Goal: Feedback & Contribution: Leave review/rating

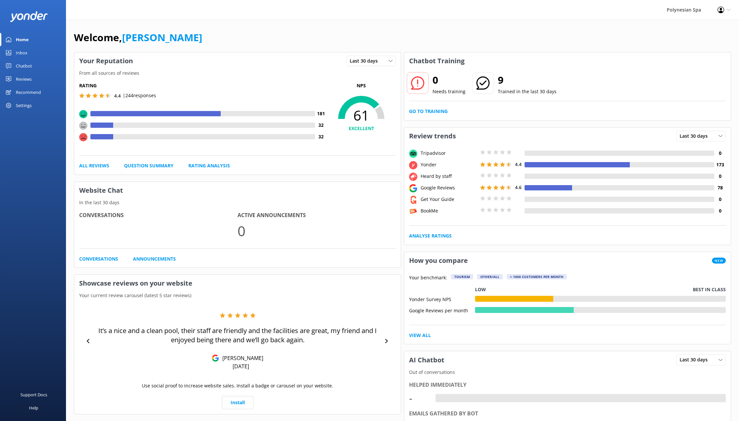
click at [25, 80] on div "Reviews" at bounding box center [24, 79] width 16 height 13
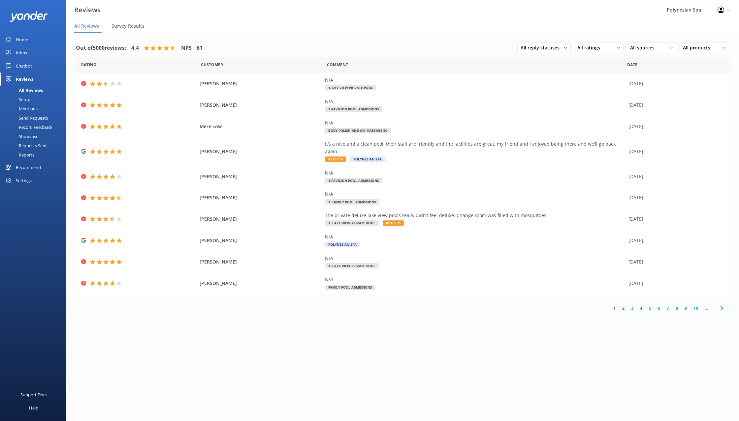
click at [35, 99] on link "Setup" at bounding box center [35, 99] width 62 height 9
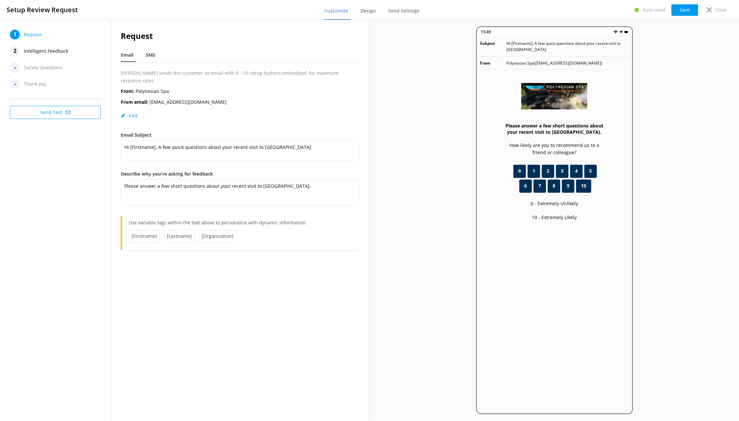
click at [151, 57] on span "SMS" at bounding box center [151, 55] width 10 height 7
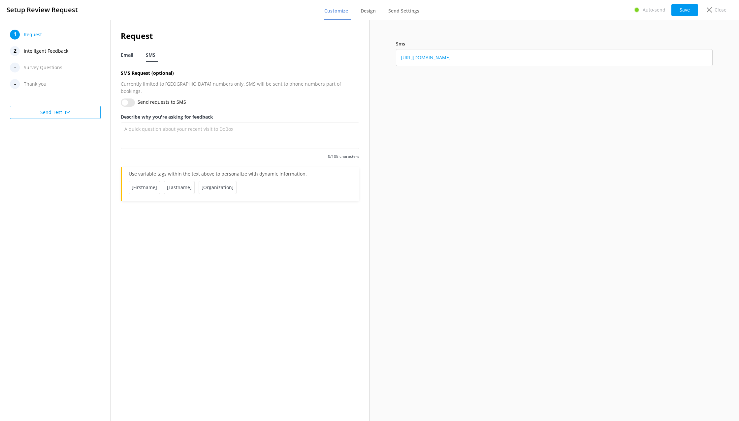
click at [131, 53] on span "Email" at bounding box center [127, 55] width 13 height 7
type textarea "Please answer a few short questions about your recent visit to [GEOGRAPHIC_DATA…"
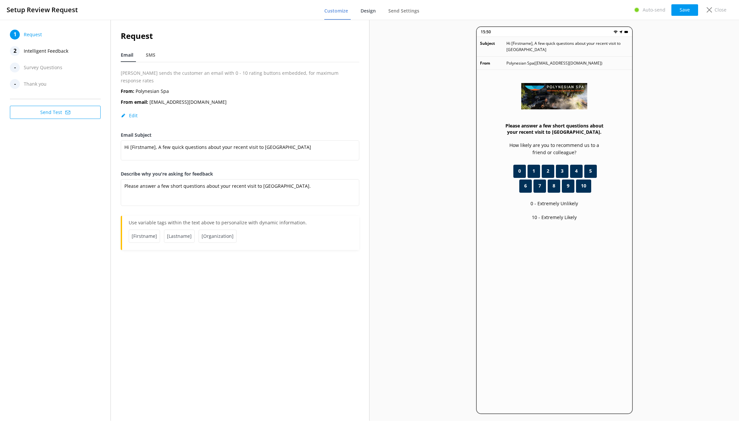
click at [369, 11] on span "Design" at bounding box center [367, 11] width 15 height 7
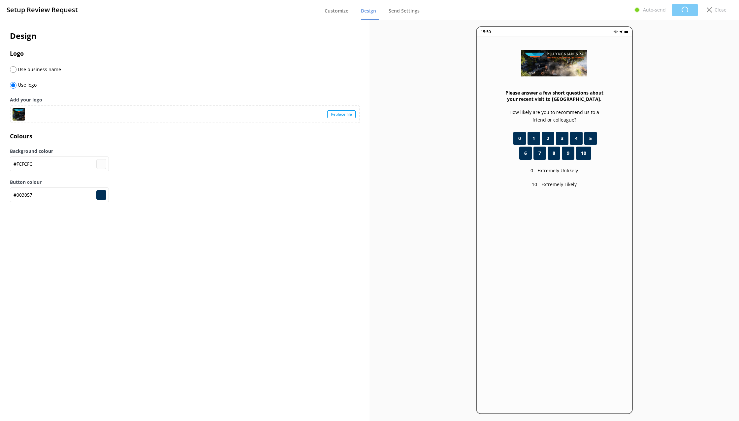
type input "#fcfcfc"
click at [411, 12] on span "Send Settings" at bounding box center [403, 11] width 31 height 7
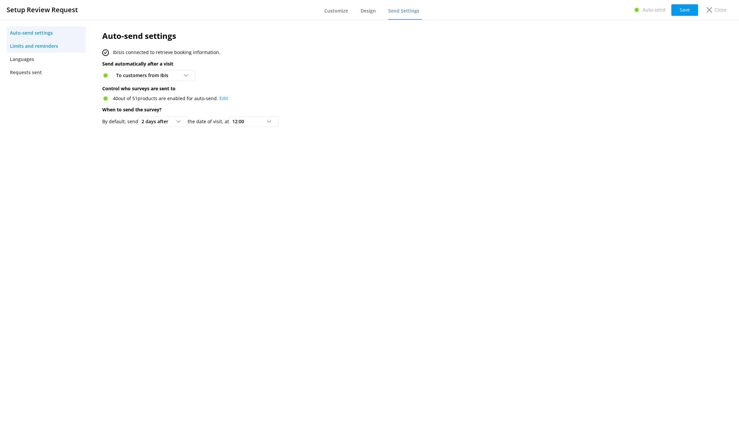
click at [32, 47] on span "Limits and reminders" at bounding box center [34, 46] width 48 height 7
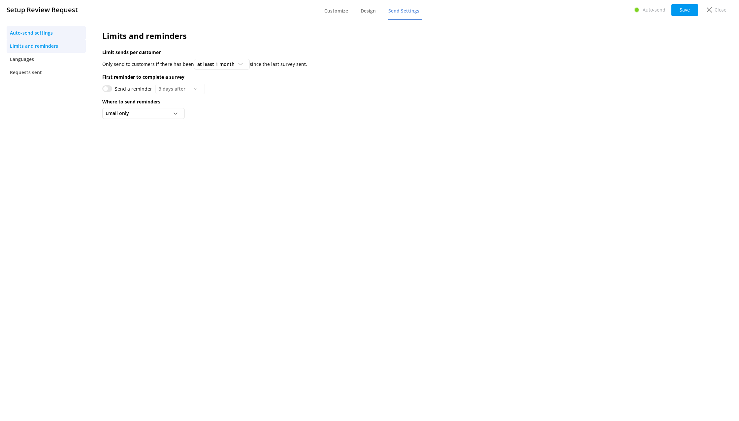
click at [32, 34] on span "Auto-send settings" at bounding box center [31, 32] width 43 height 7
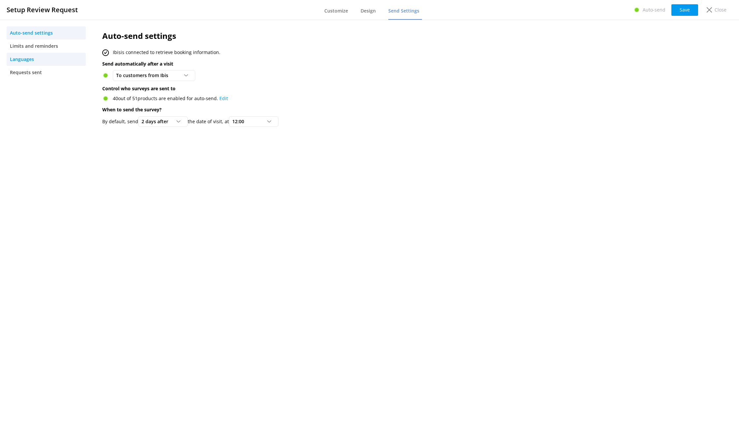
click at [31, 60] on span "Languages" at bounding box center [22, 59] width 24 height 7
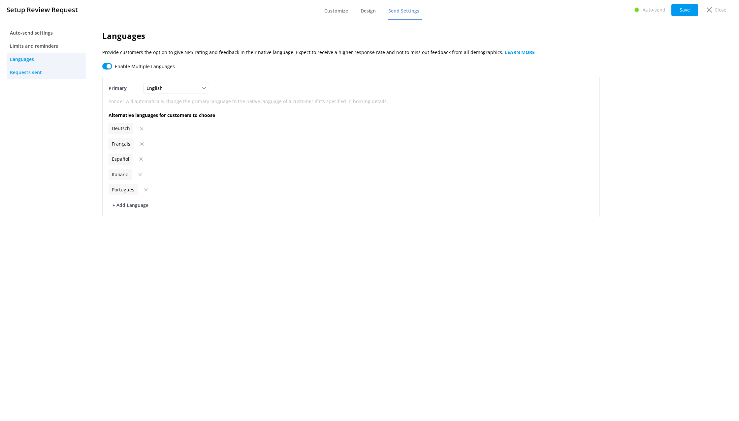
click at [31, 71] on span "Requests sent" at bounding box center [26, 72] width 32 height 7
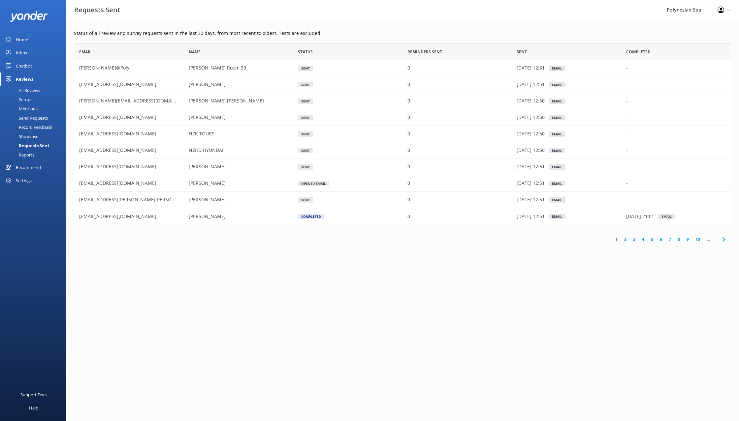
scroll to position [182, 657]
click at [32, 37] on link "Home" at bounding box center [33, 39] width 66 height 13
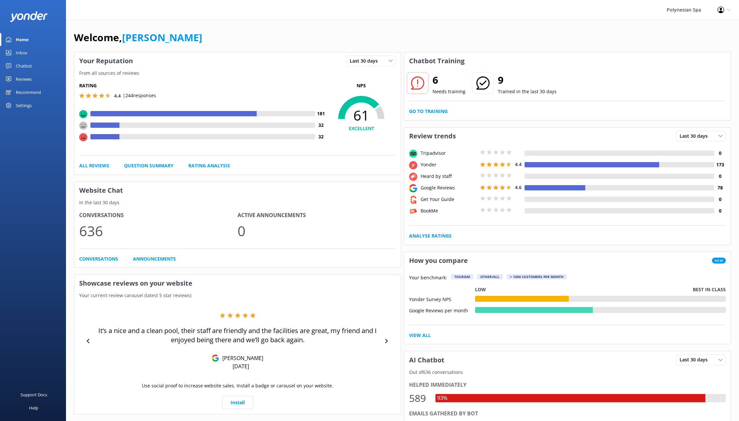
click at [24, 52] on div "Inbox" at bounding box center [22, 52] width 12 height 13
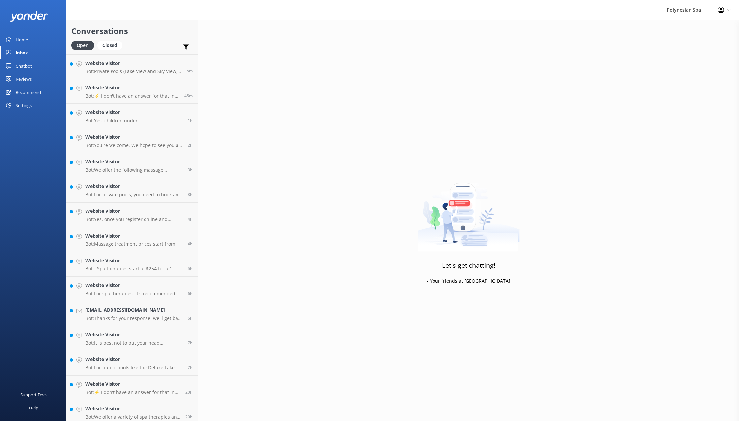
click at [26, 64] on div "Chatbot" at bounding box center [24, 65] width 16 height 13
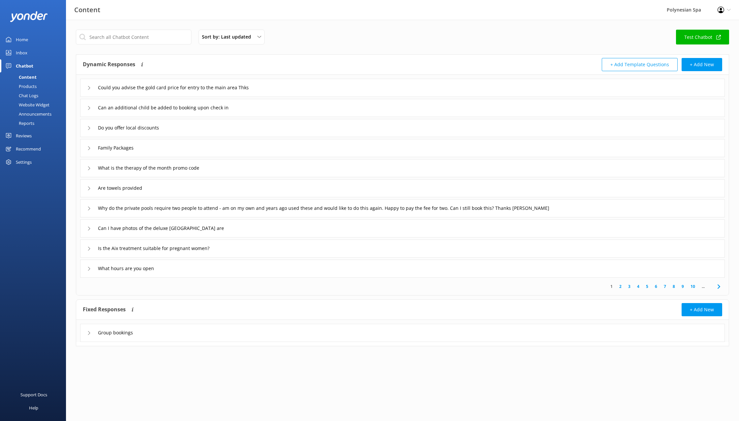
click at [25, 136] on div "Reviews" at bounding box center [24, 135] width 16 height 13
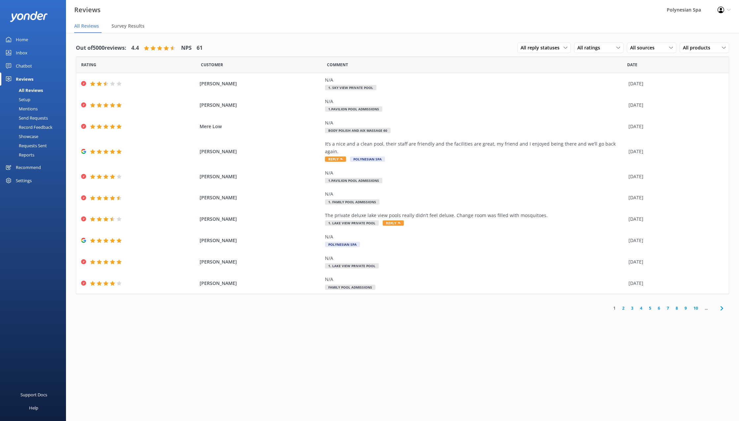
click at [29, 99] on div "Setup" at bounding box center [17, 99] width 26 height 9
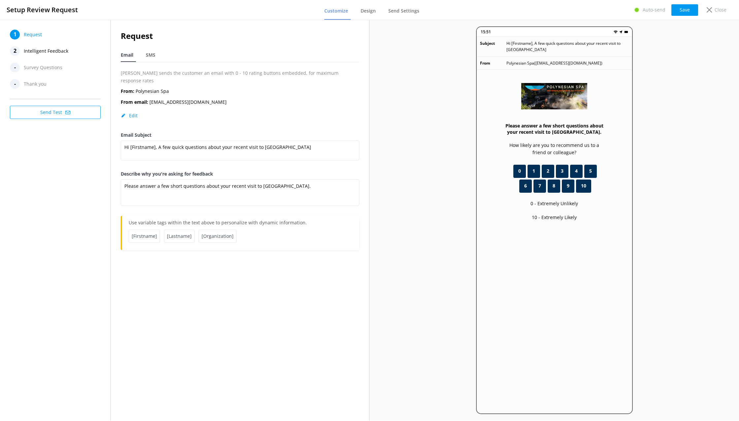
click at [33, 69] on span "Survey Questions" at bounding box center [43, 68] width 39 height 10
click at [368, 13] on span "Design" at bounding box center [367, 11] width 15 height 7
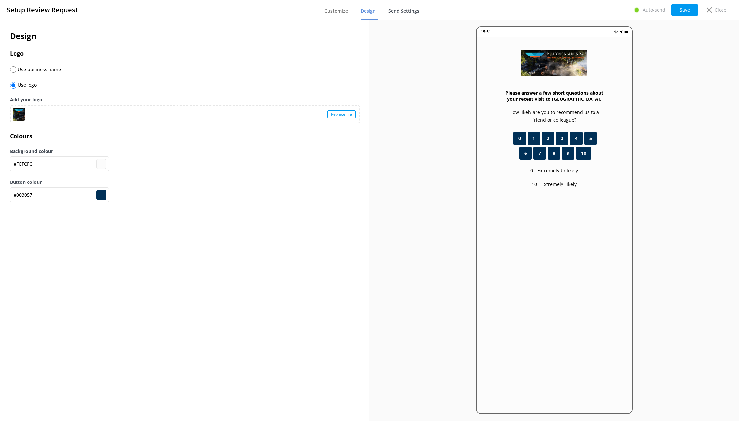
click at [396, 13] on span "Send Settings" at bounding box center [403, 11] width 31 height 7
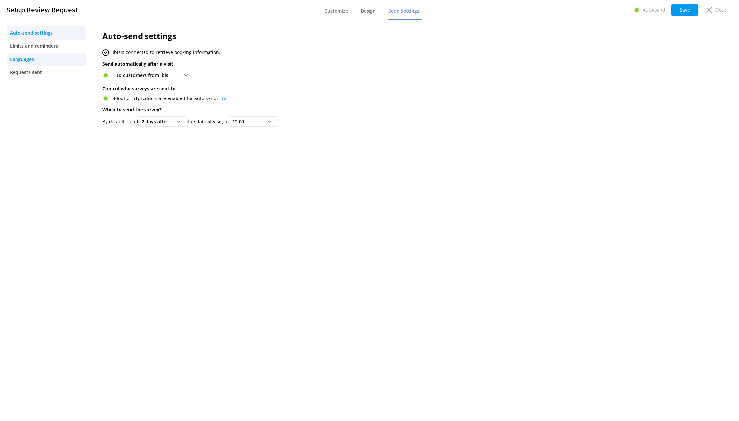
click at [29, 59] on span "Languages" at bounding box center [22, 59] width 24 height 7
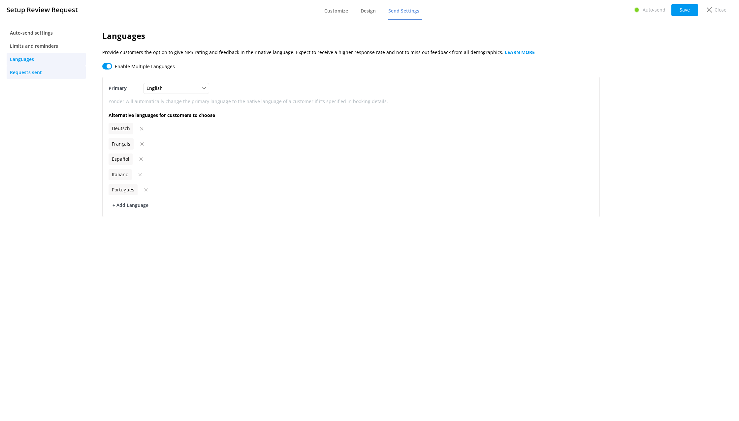
click at [33, 71] on span "Requests sent" at bounding box center [26, 72] width 32 height 7
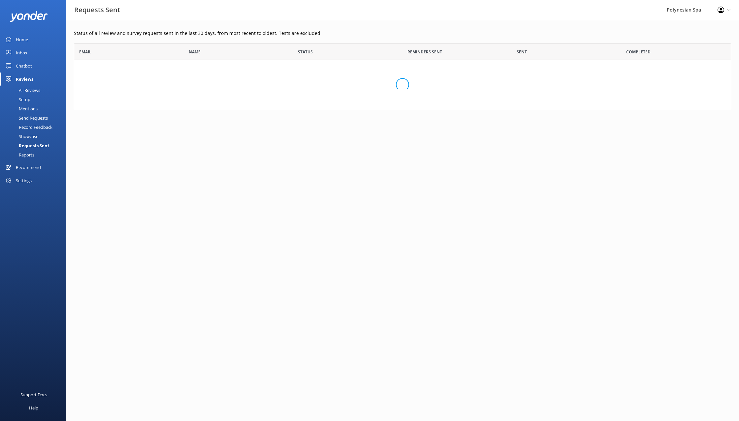
scroll to position [182, 657]
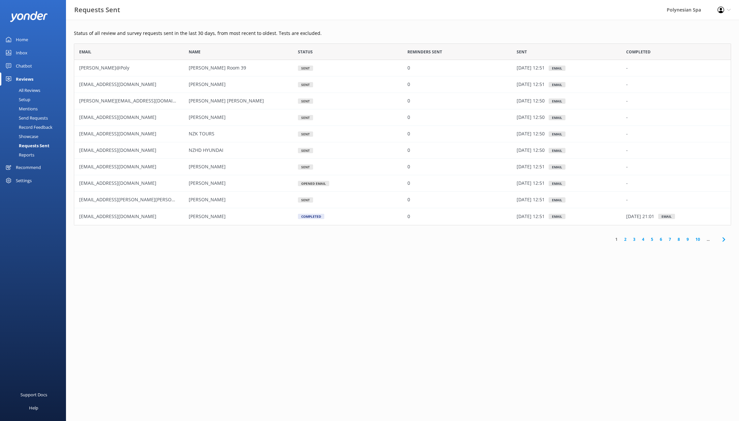
click at [25, 169] on div "Recommend" at bounding box center [28, 167] width 25 height 13
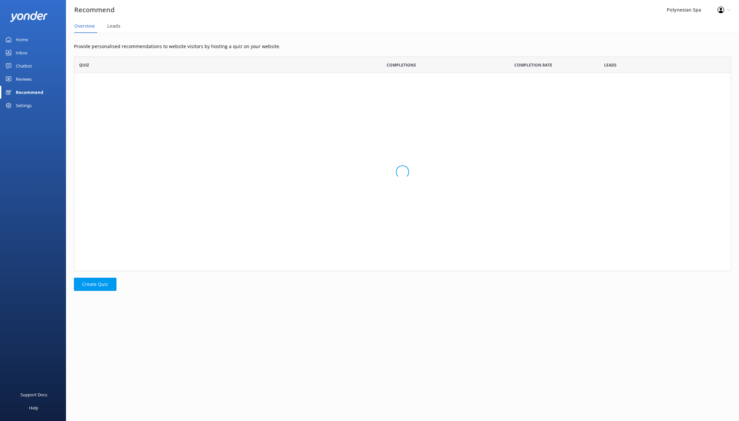
scroll to position [33, 657]
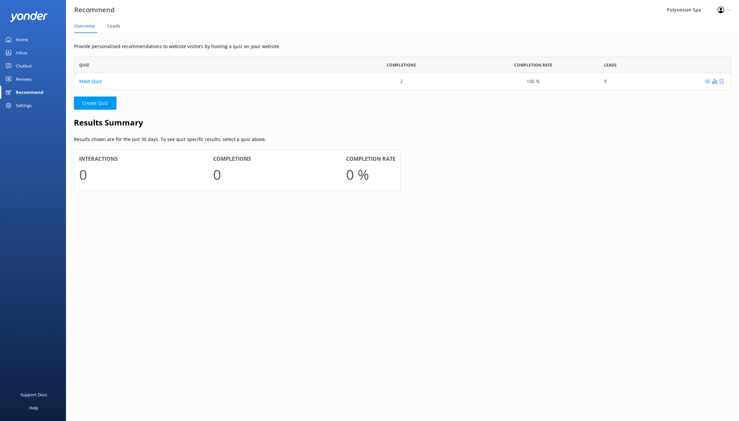
click at [25, 110] on div "Settings" at bounding box center [24, 105] width 16 height 13
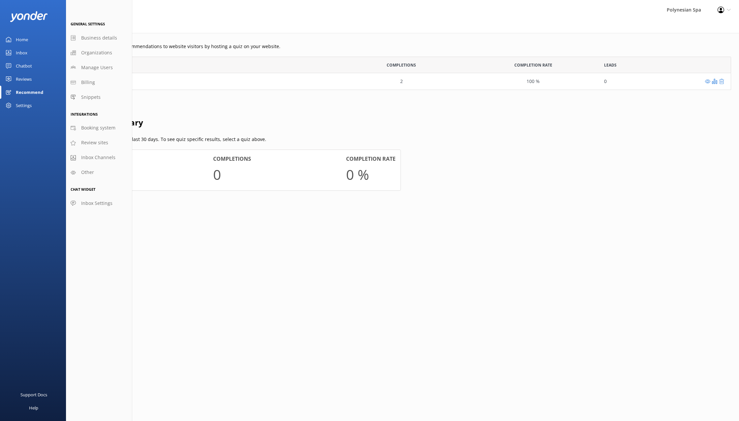
click at [28, 50] on link "Inbox" at bounding box center [33, 52] width 66 height 13
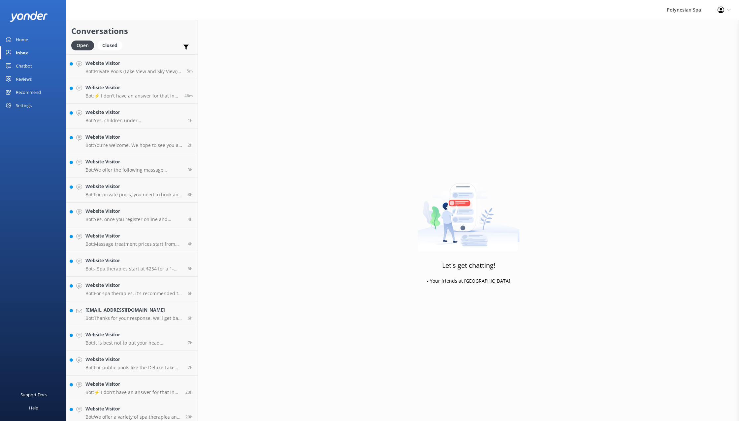
click at [35, 63] on link "Chatbot" at bounding box center [33, 65] width 66 height 13
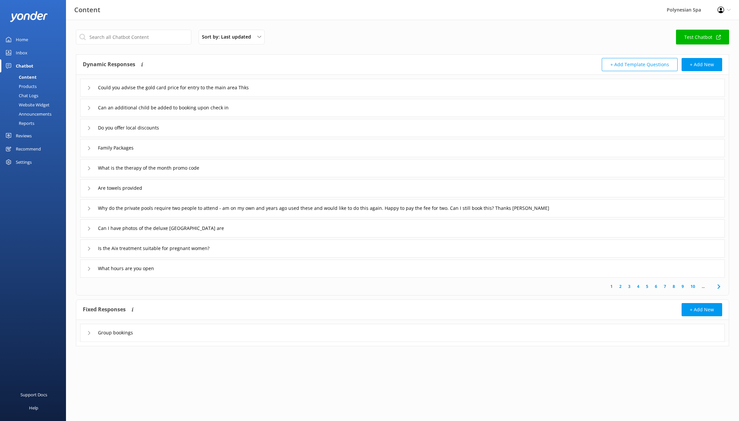
click at [17, 134] on div "Reviews" at bounding box center [24, 135] width 16 height 13
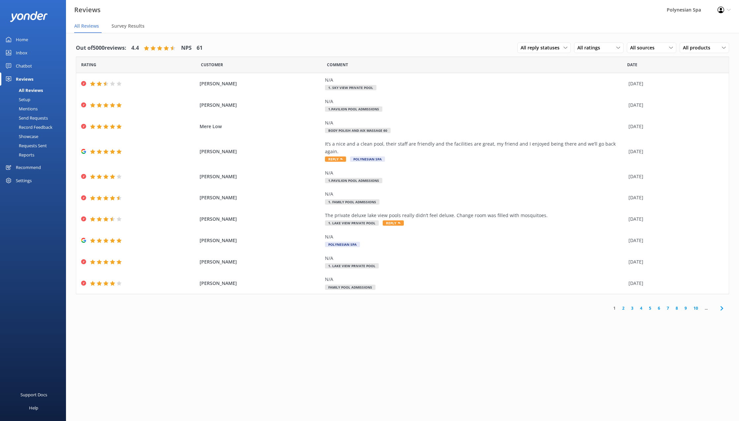
click at [39, 128] on div "Record Feedback" at bounding box center [28, 127] width 48 height 9
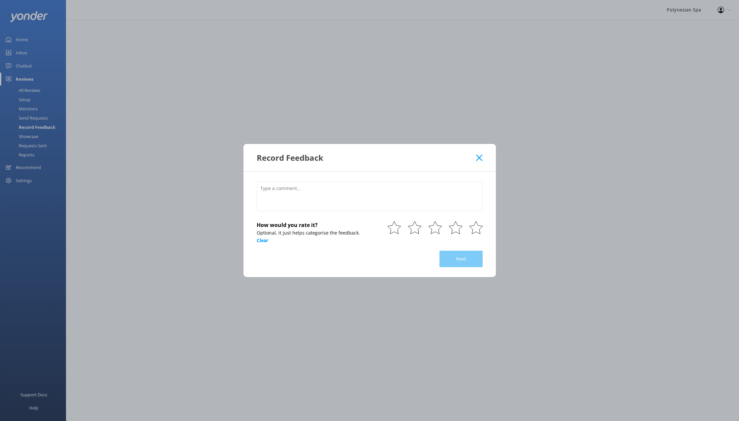
click at [479, 156] on icon at bounding box center [479, 158] width 6 height 7
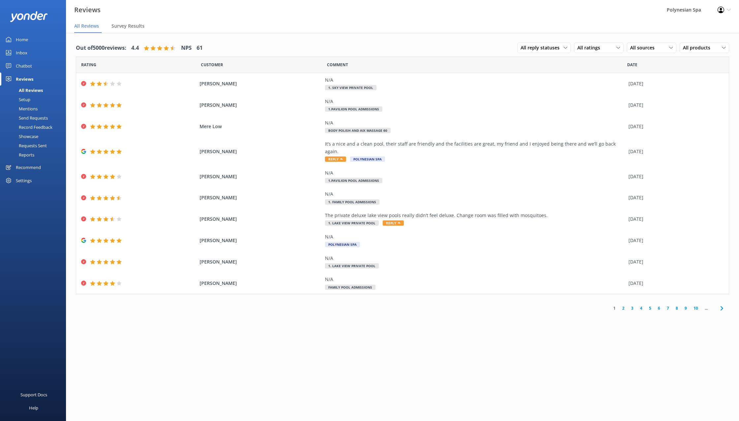
click at [38, 135] on div "Showcase" at bounding box center [21, 136] width 34 height 9
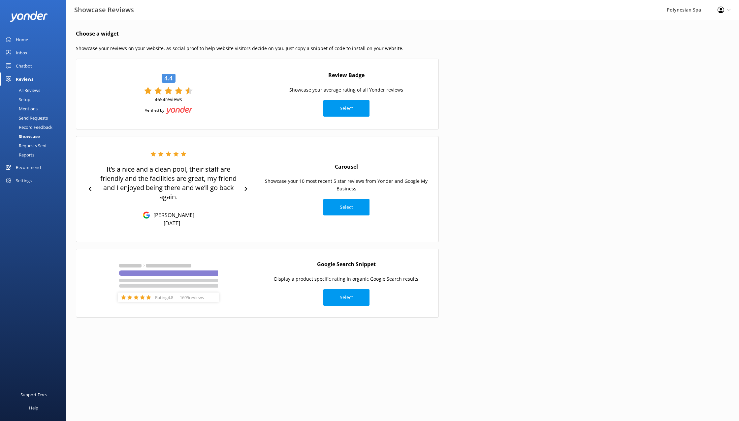
click at [37, 146] on div "Requests Sent" at bounding box center [25, 145] width 43 height 9
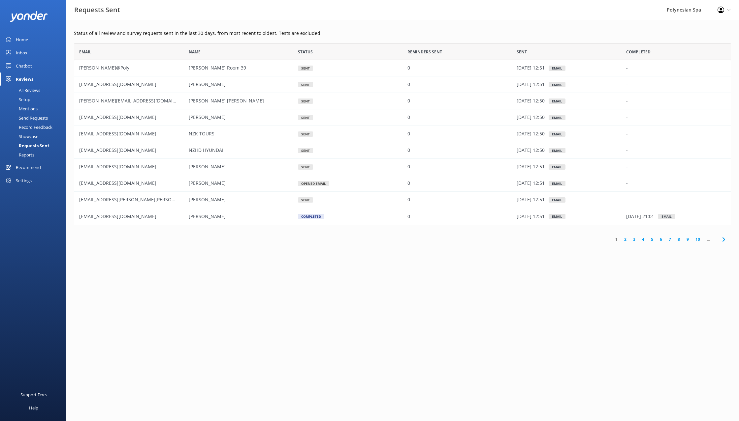
scroll to position [182, 657]
click at [33, 154] on div "Reports" at bounding box center [19, 154] width 30 height 9
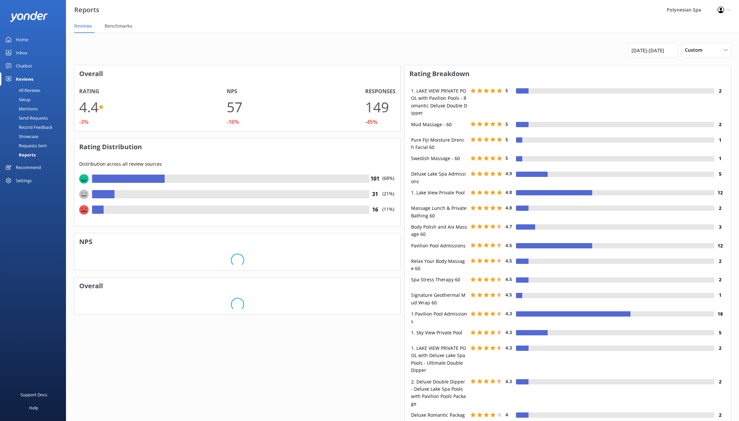
scroll to position [120, 326]
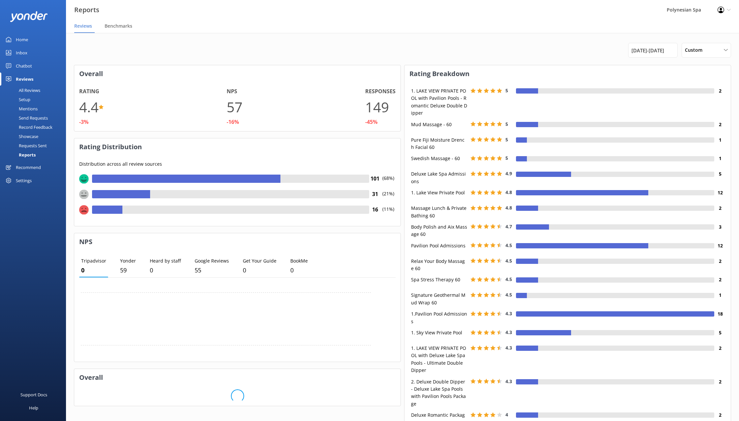
click at [30, 168] on div "Recommend" at bounding box center [28, 167] width 25 height 13
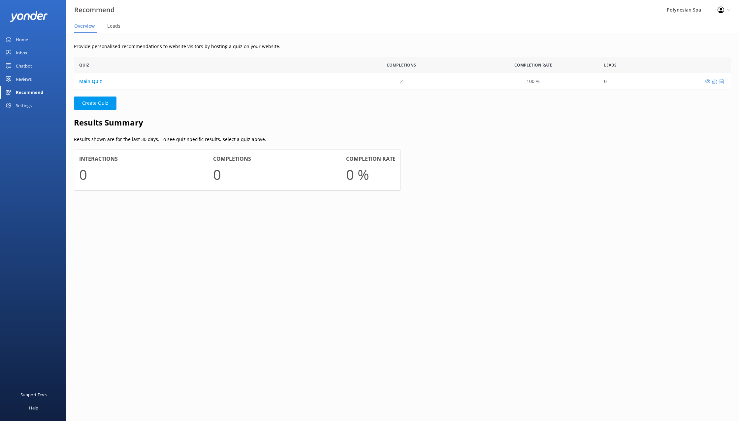
scroll to position [33, 657]
click at [27, 66] on div "Chatbot" at bounding box center [24, 65] width 16 height 13
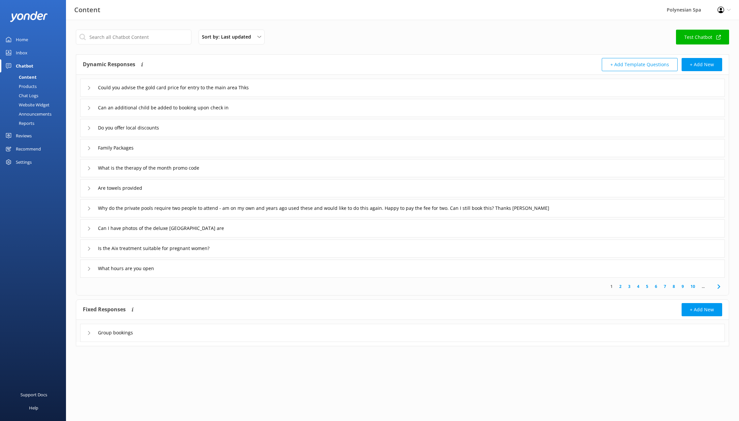
click at [28, 160] on div "Settings" at bounding box center [24, 162] width 16 height 13
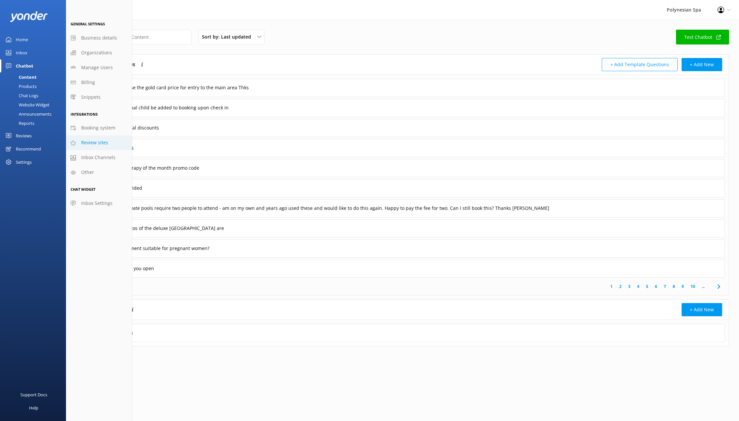
click at [89, 143] on span "Review sites" at bounding box center [94, 142] width 27 height 7
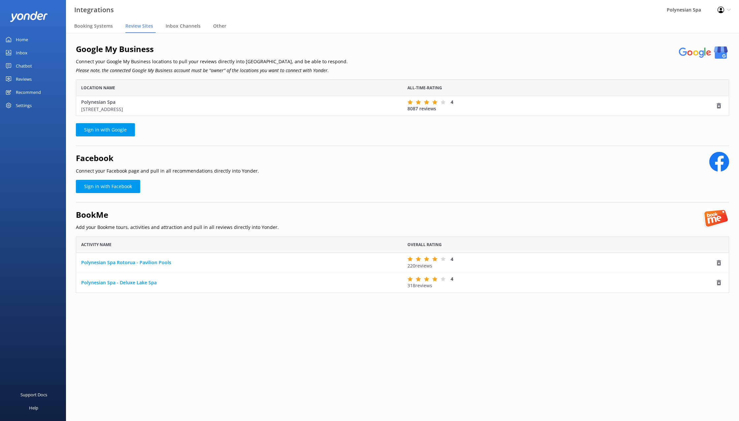
scroll to position [56, 653]
click at [26, 80] on div "Reviews" at bounding box center [24, 79] width 16 height 13
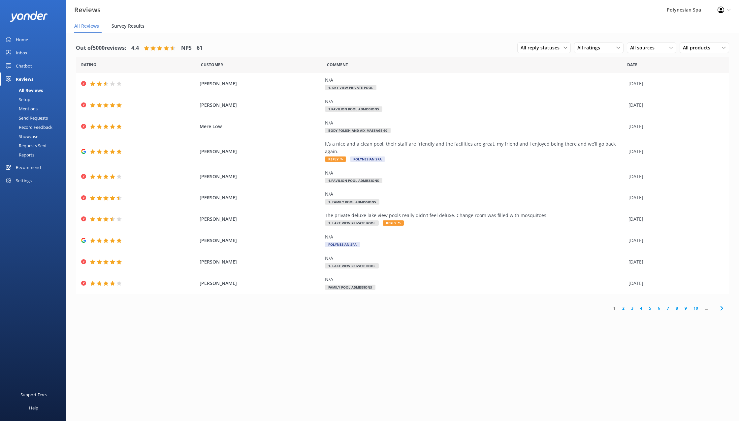
click at [128, 29] on span "Survey Results" at bounding box center [127, 26] width 33 height 7
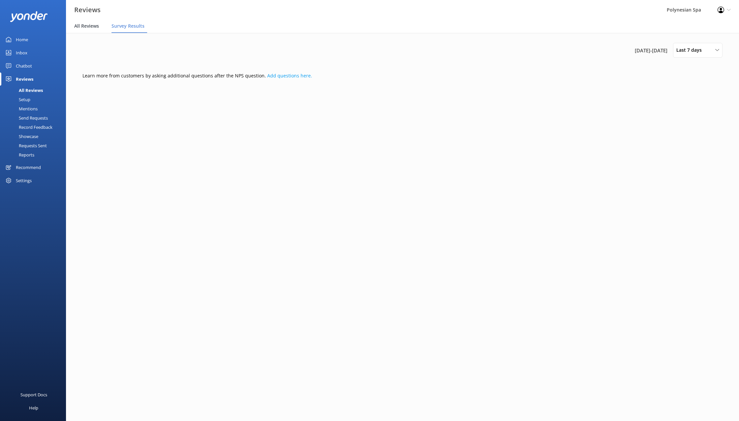
click at [88, 27] on span "All Reviews" at bounding box center [86, 26] width 25 height 7
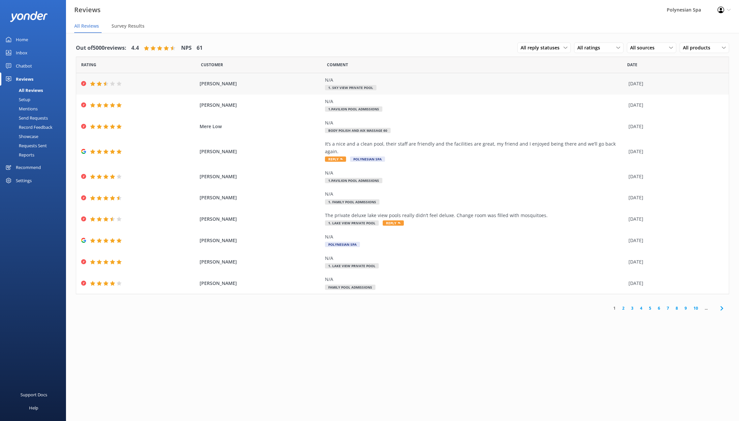
click at [229, 91] on div "[PERSON_NAME] N/A 1. Sky View Private Pool [DATE]" at bounding box center [402, 83] width 652 height 21
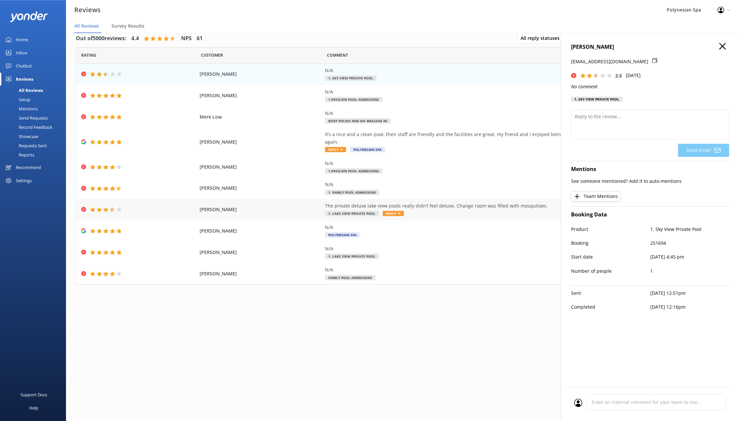
scroll to position [13, 0]
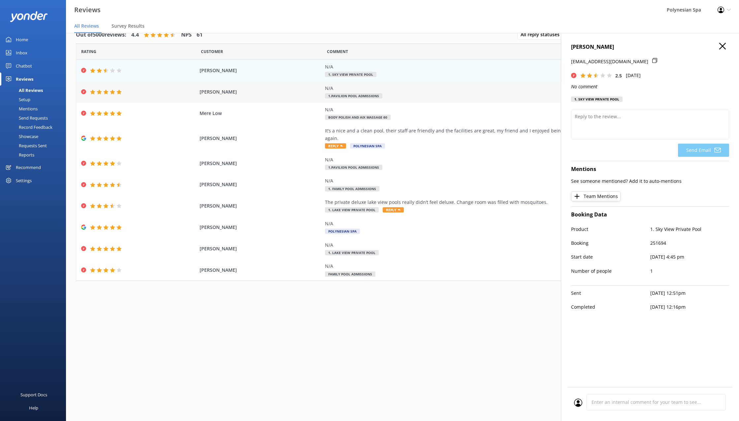
click at [280, 94] on span "[PERSON_NAME]" at bounding box center [260, 91] width 122 height 7
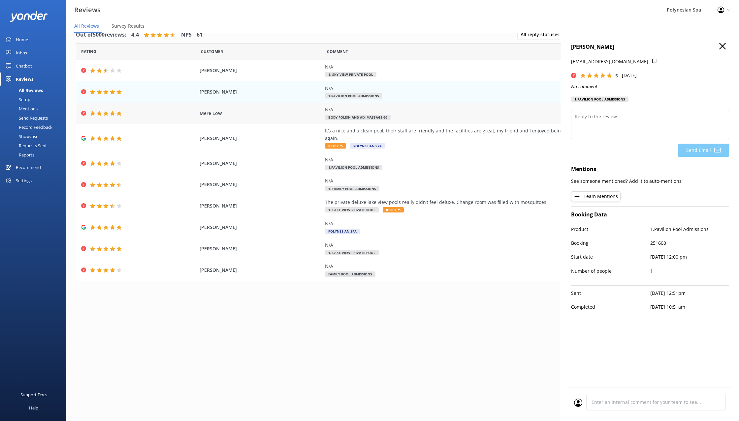
click at [239, 113] on span "Mere Low" at bounding box center [260, 113] width 122 height 7
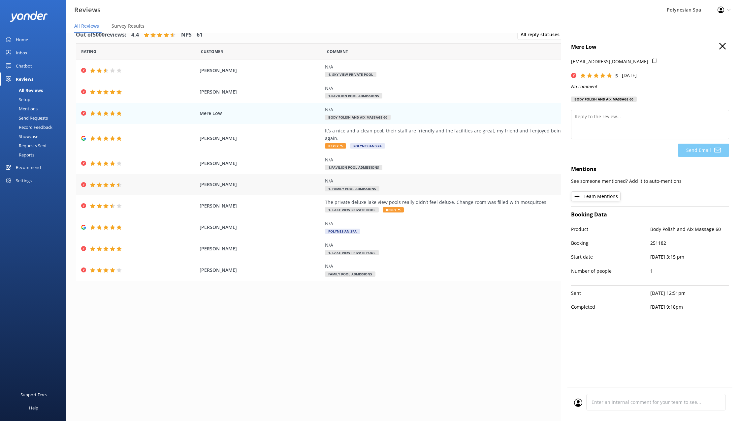
click at [237, 181] on span "[PERSON_NAME]" at bounding box center [260, 184] width 122 height 7
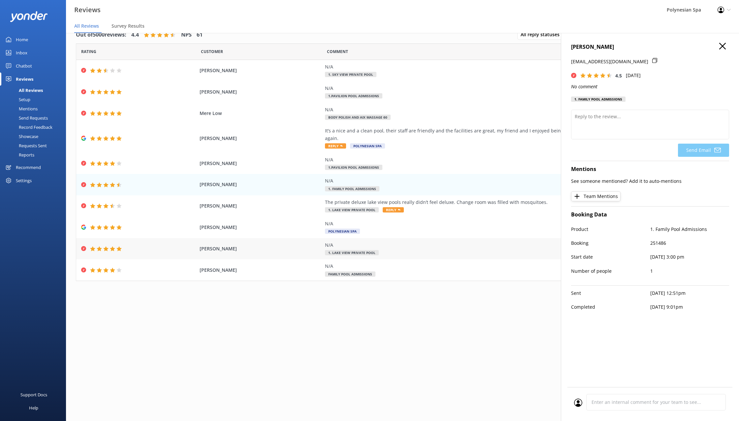
click at [230, 245] on span "[PERSON_NAME]" at bounding box center [260, 248] width 122 height 7
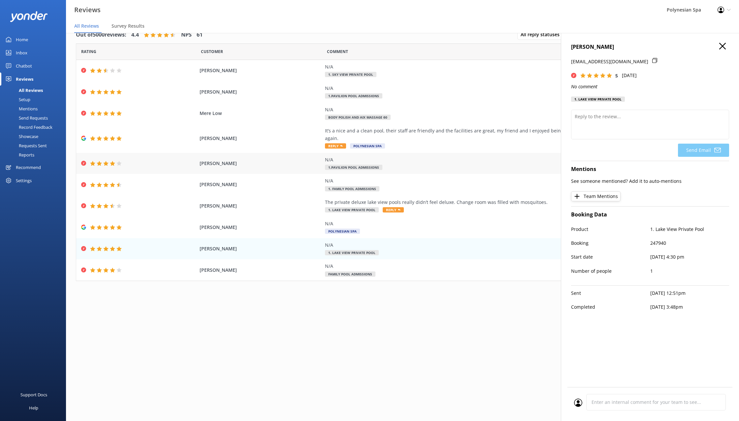
click at [377, 165] on span "1.Pavilion Pool Admissions" at bounding box center [353, 167] width 57 height 5
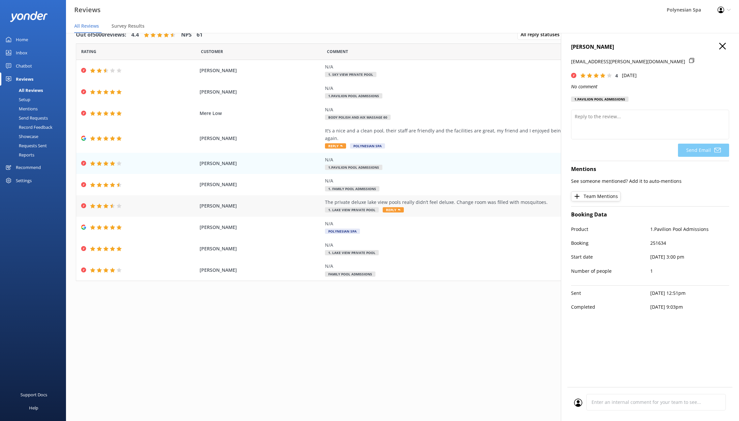
click at [430, 199] on div "The private deluxe lake view pools really didn’t feel deluxe. Change room was f…" at bounding box center [475, 206] width 300 height 15
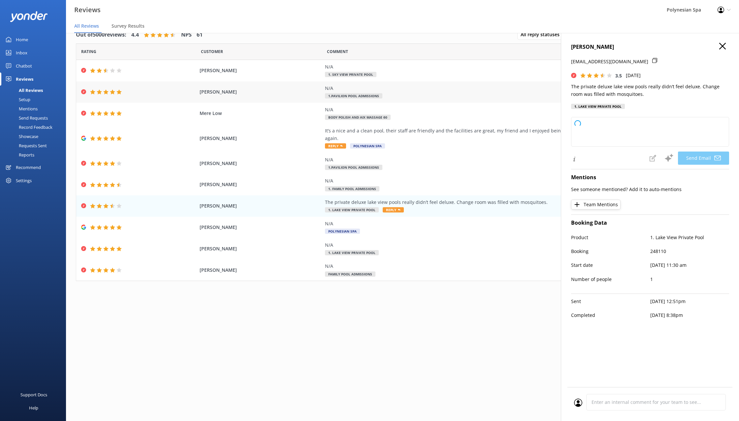
type textarea "Dear [PERSON_NAME], thank you for sharing your feedback and for choosing our pr…"
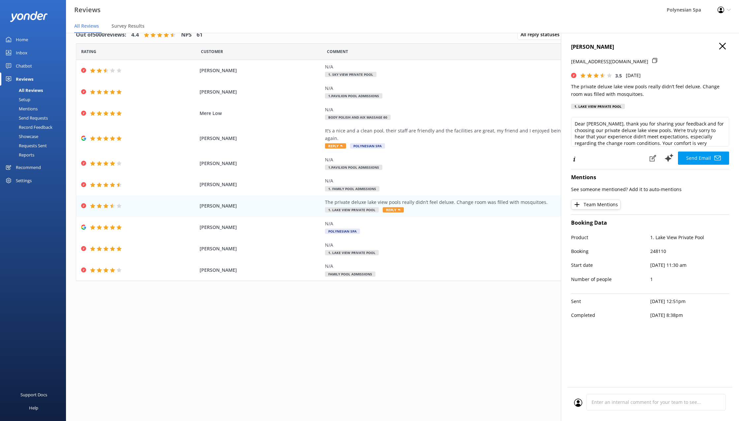
click at [721, 43] on div "[PERSON_NAME] [EMAIL_ADDRESS][DOMAIN_NAME] 3.5 [DATE] The private deluxe lake v…" at bounding box center [650, 243] width 178 height 421
click at [722, 45] on icon "button" at bounding box center [722, 46] width 7 height 7
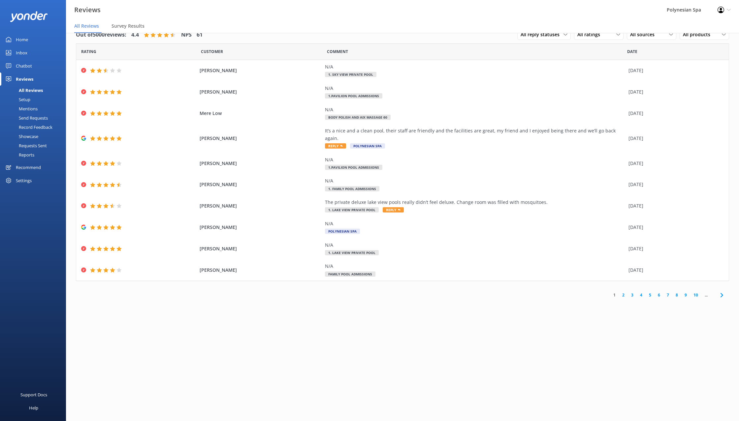
click at [27, 97] on div "Setup" at bounding box center [17, 99] width 26 height 9
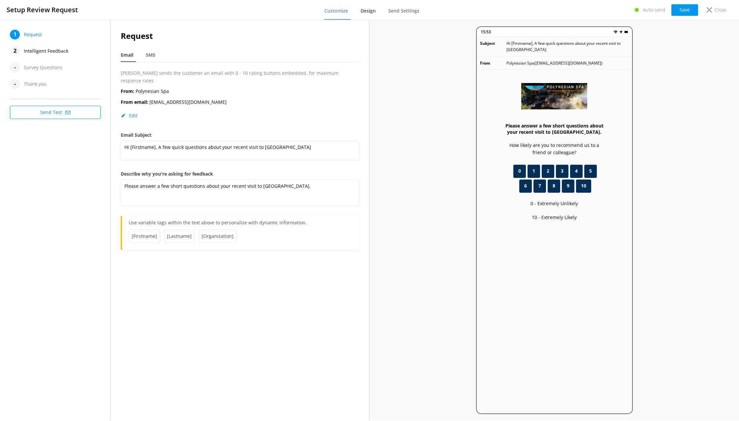
click at [369, 12] on span "Design" at bounding box center [367, 11] width 15 height 7
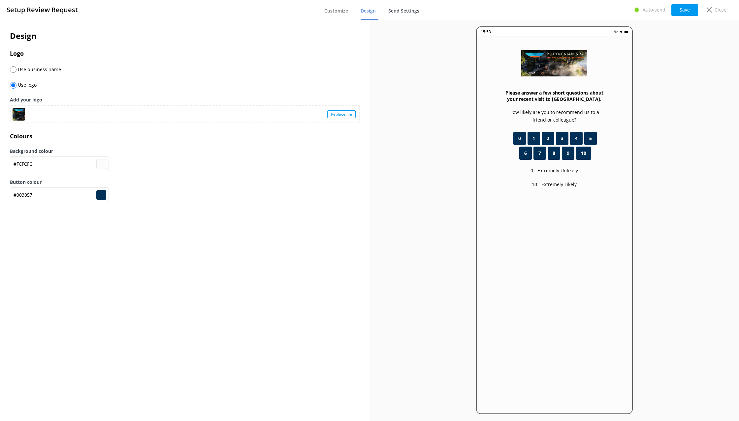
click at [415, 11] on span "Send Settings" at bounding box center [403, 11] width 31 height 7
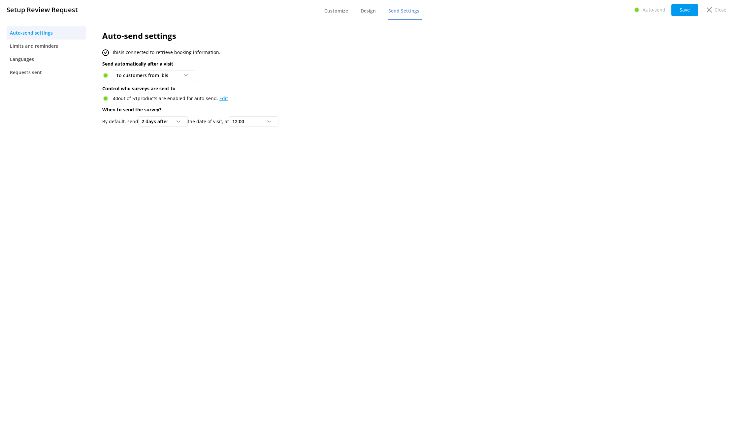
click at [221, 98] on link "Edit" at bounding box center [223, 98] width 9 height 6
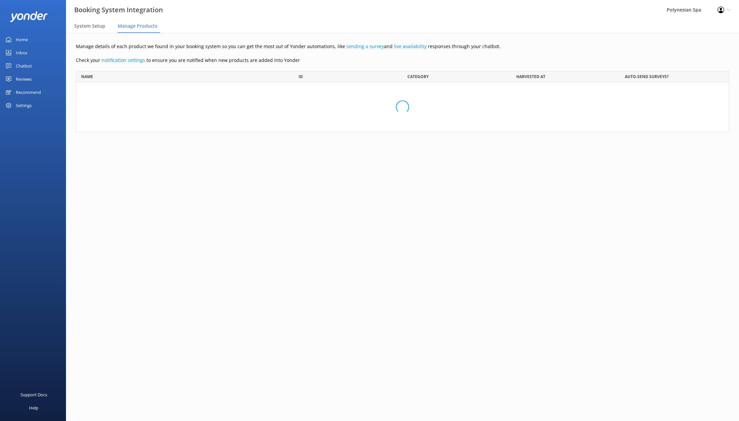
scroll to position [853, 653]
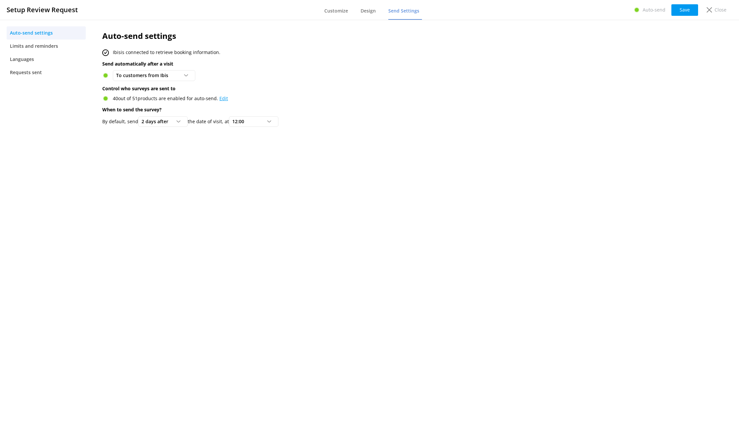
click at [221, 99] on link "Edit" at bounding box center [223, 98] width 9 height 6
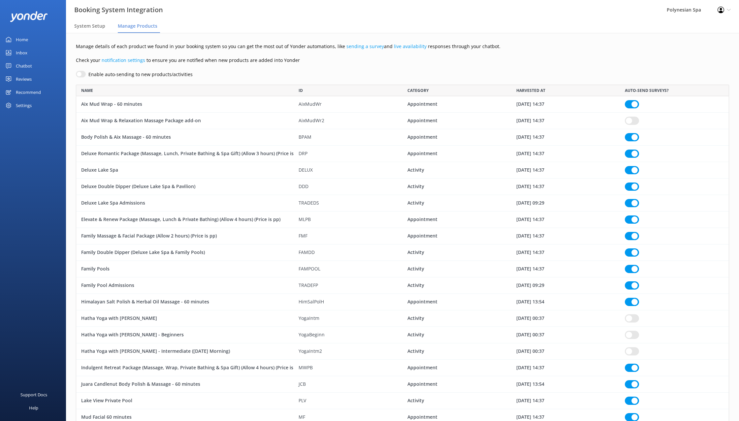
scroll to position [853, 653]
click at [27, 79] on div "Reviews" at bounding box center [24, 79] width 16 height 13
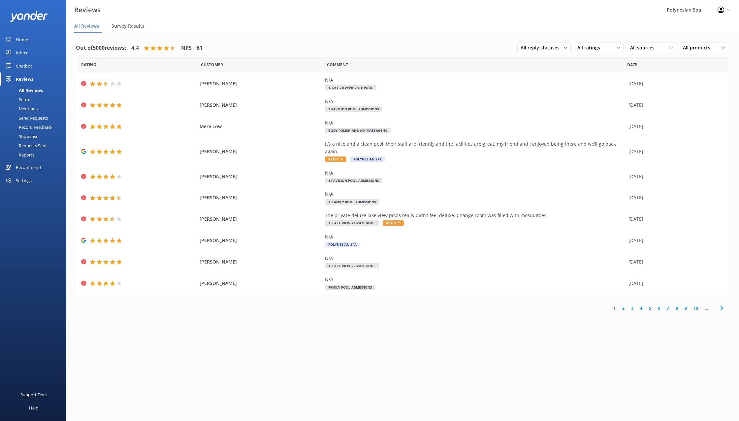
click at [22, 166] on div "Recommend" at bounding box center [28, 167] width 25 height 13
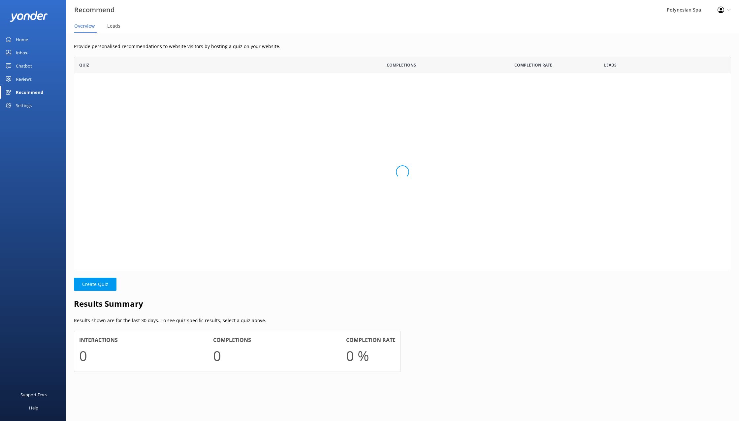
scroll to position [33, 657]
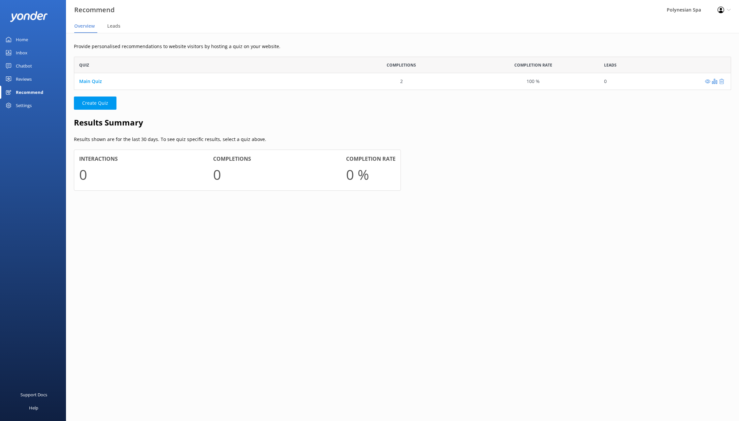
click at [24, 38] on div "Home" at bounding box center [22, 39] width 12 height 13
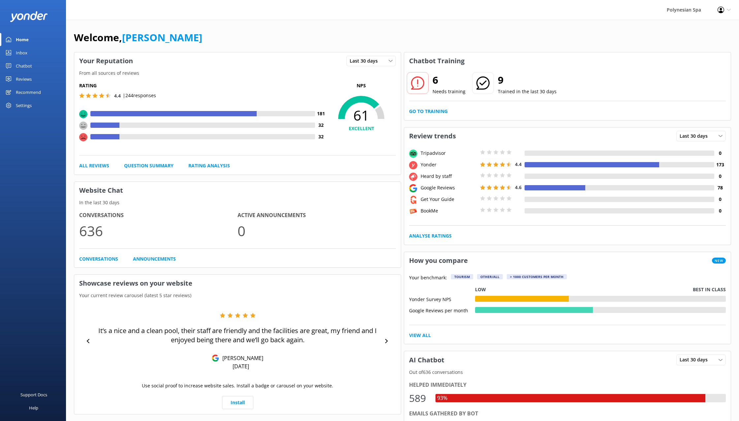
click at [28, 54] on link "Inbox" at bounding box center [33, 52] width 66 height 13
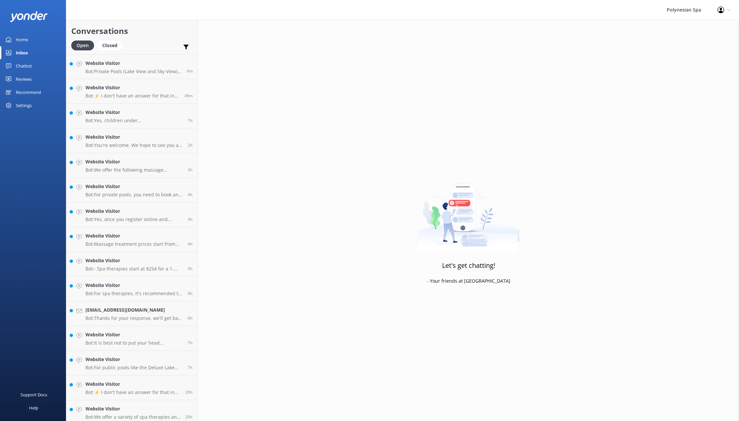
click at [32, 66] on div "Chatbot" at bounding box center [24, 65] width 16 height 13
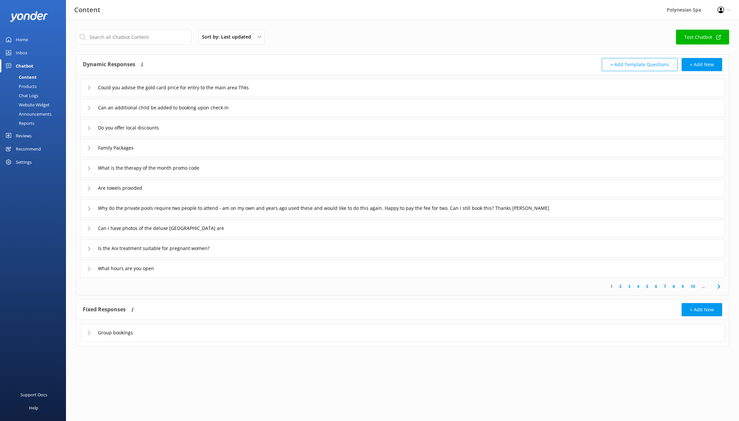
click at [26, 83] on div "Products" at bounding box center [20, 86] width 33 height 9
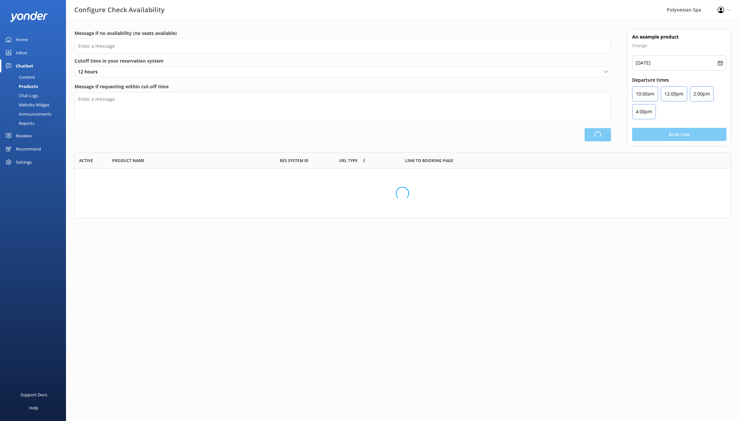
type input "There are no space available, please check an alternative day"
type textarea "Our online booking system closes {hours} prior to departure. Please contact us …"
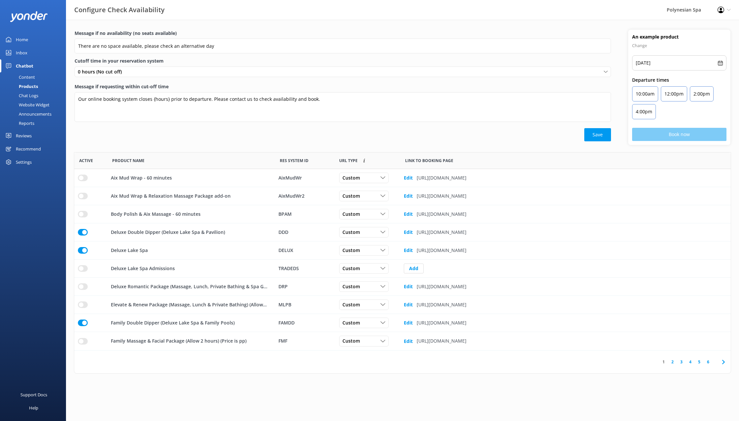
click at [28, 94] on div "Chat Logs" at bounding box center [21, 95] width 34 height 9
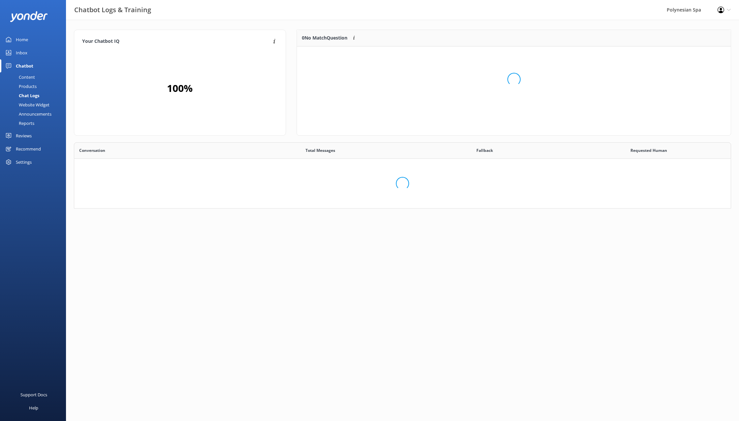
scroll to position [231, 656]
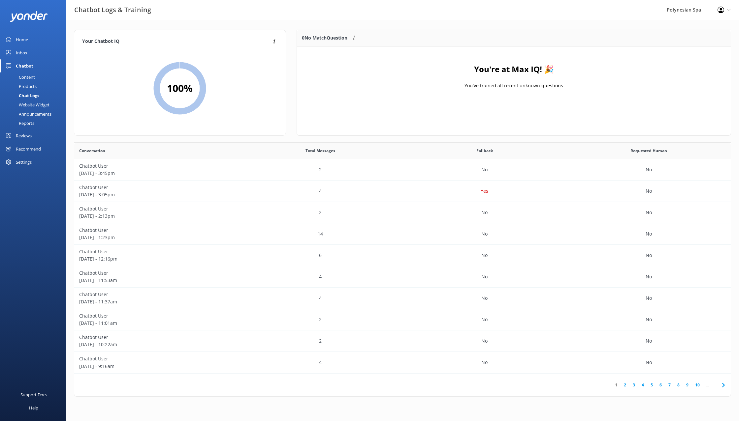
click at [31, 106] on div "Website Widget" at bounding box center [27, 104] width 46 height 9
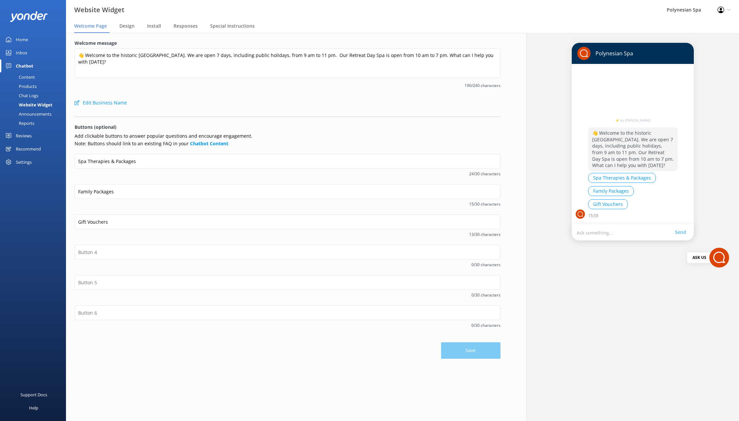
click at [29, 114] on div "Announcements" at bounding box center [27, 113] width 47 height 9
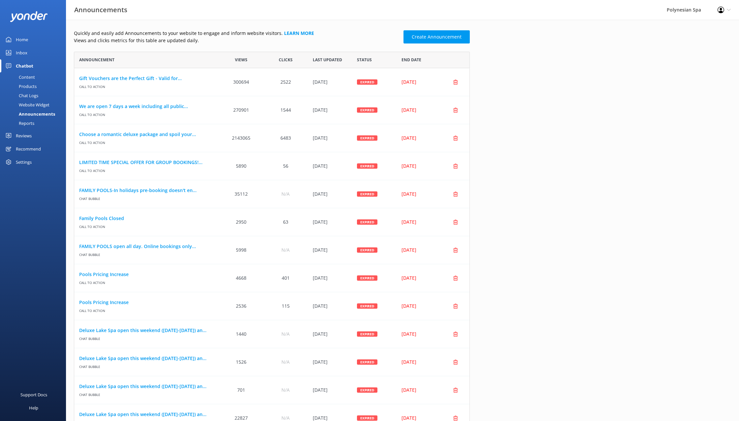
scroll to position [0, 0]
click at [27, 123] on div "Reports" at bounding box center [19, 123] width 30 height 9
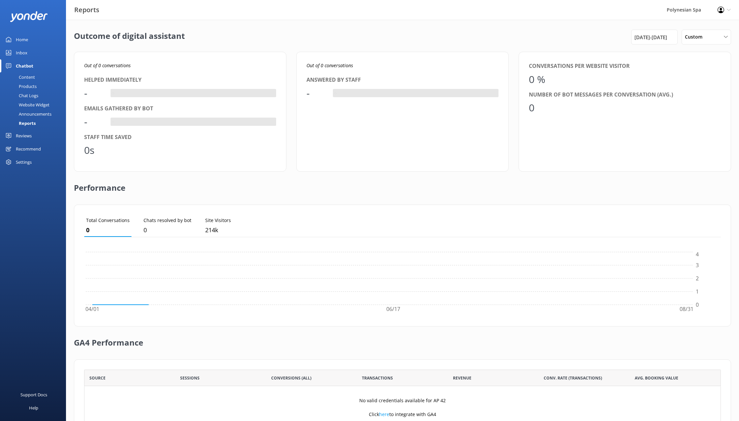
scroll to position [66, 636]
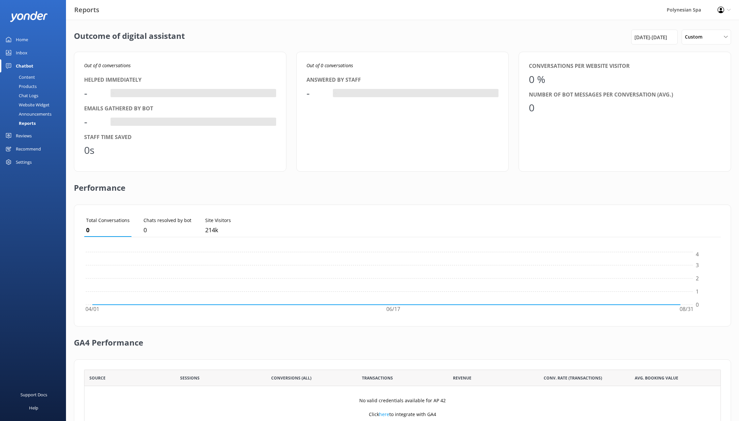
click at [27, 134] on div "Reviews" at bounding box center [24, 135] width 16 height 13
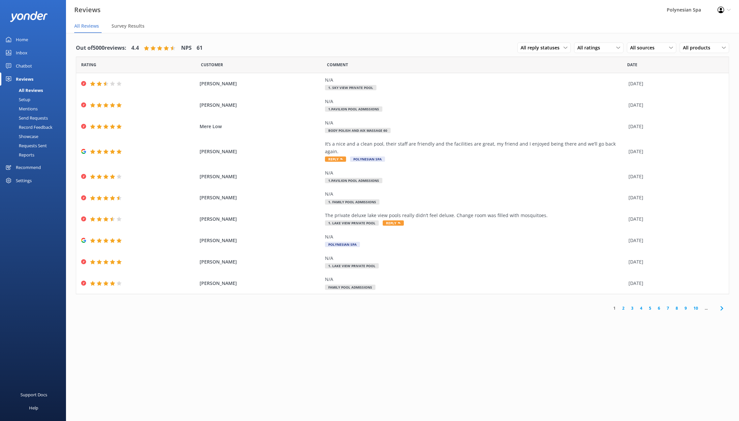
click at [23, 98] on div "Setup" at bounding box center [17, 99] width 26 height 9
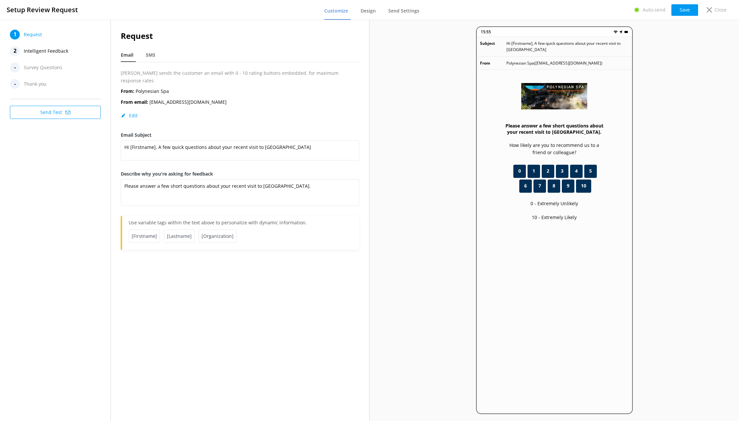
click at [43, 116] on button "Send Test" at bounding box center [55, 112] width 91 height 13
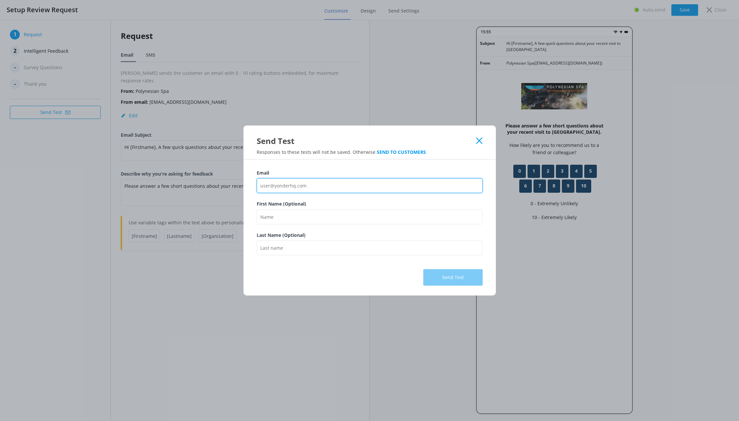
click at [290, 185] on input "Email" at bounding box center [370, 185] width 226 height 15
type input "[PERSON_NAME][EMAIL_ADDRESS][DOMAIN_NAME]"
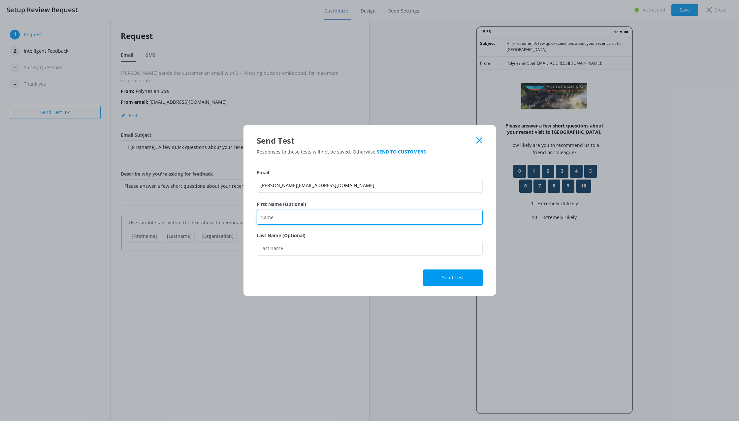
click at [273, 216] on input "First Name (Optional)" at bounding box center [370, 217] width 226 height 15
type input "[PERSON_NAME]"
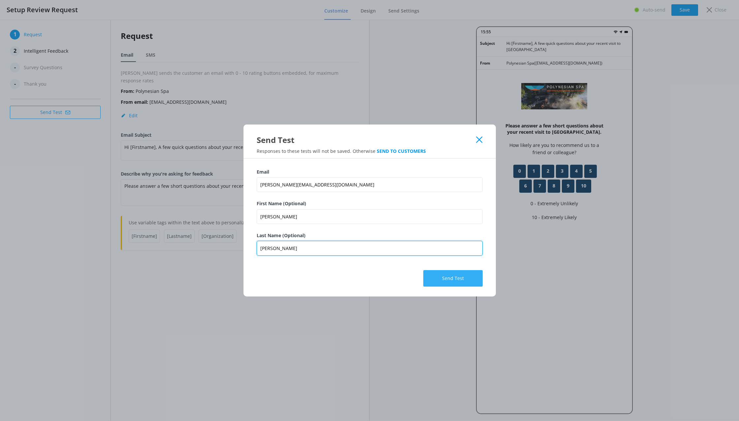
type input "[PERSON_NAME]"
click at [448, 279] on button "Send Test" at bounding box center [452, 278] width 59 height 16
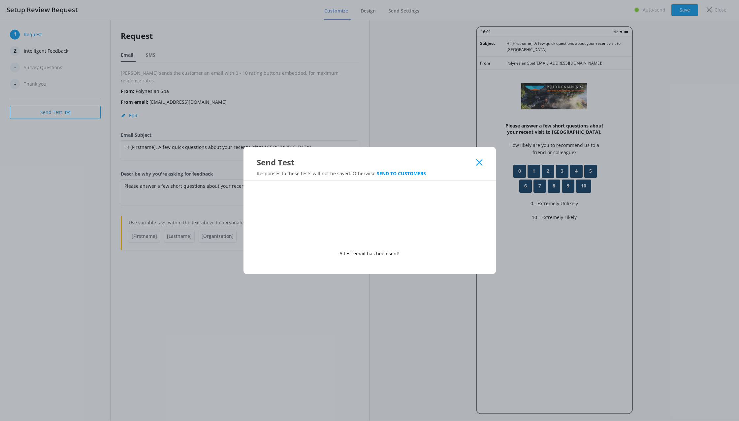
click at [227, 311] on div "Send Test Responses to these tests will not be saved. Otherwise SEND TO CUSTOME…" at bounding box center [369, 210] width 739 height 421
click at [147, 241] on div "Send Test Responses to these tests will not be saved. Otherwise SEND TO CUSTOME…" at bounding box center [369, 210] width 739 height 421
click at [477, 163] on icon at bounding box center [479, 162] width 6 height 7
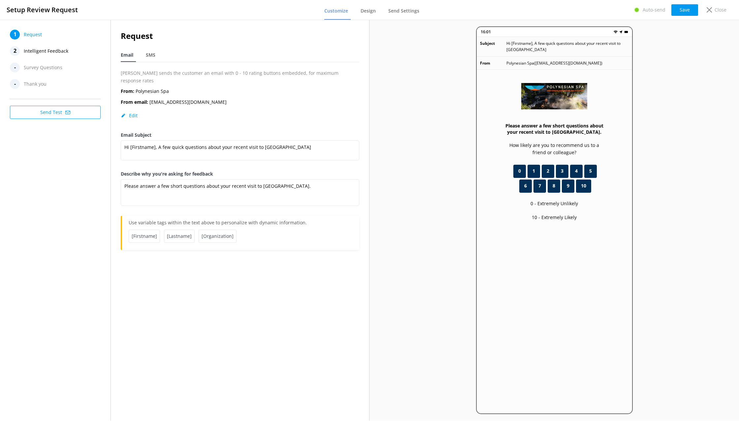
click at [39, 66] on span "Survey Questions" at bounding box center [43, 68] width 39 height 10
click at [31, 68] on span "Survey Questions" at bounding box center [43, 68] width 39 height 10
click at [43, 69] on span "Survey Questions" at bounding box center [43, 68] width 39 height 10
click at [37, 56] on nav "1 Request 2 Intelligent Feedback - Survey Questions - Thank you" at bounding box center [55, 59] width 91 height 59
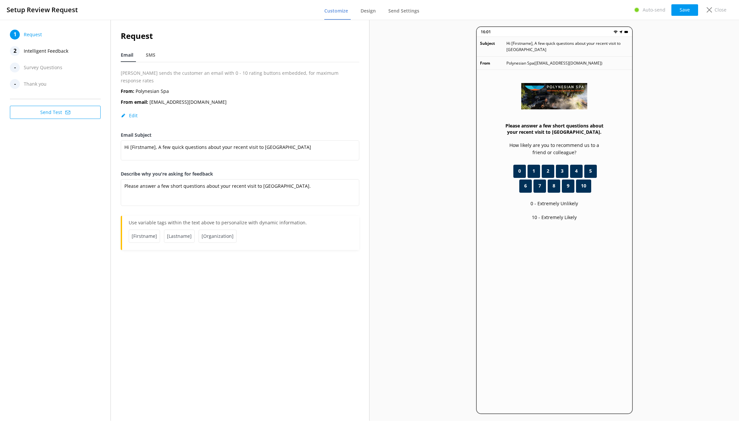
click at [38, 50] on span "Intelligent Feedback" at bounding box center [46, 51] width 45 height 10
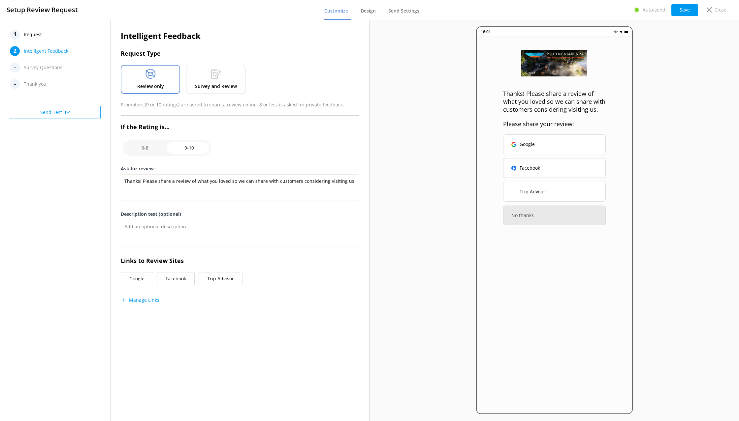
click at [193, 75] on div "Survey and Review" at bounding box center [215, 79] width 59 height 29
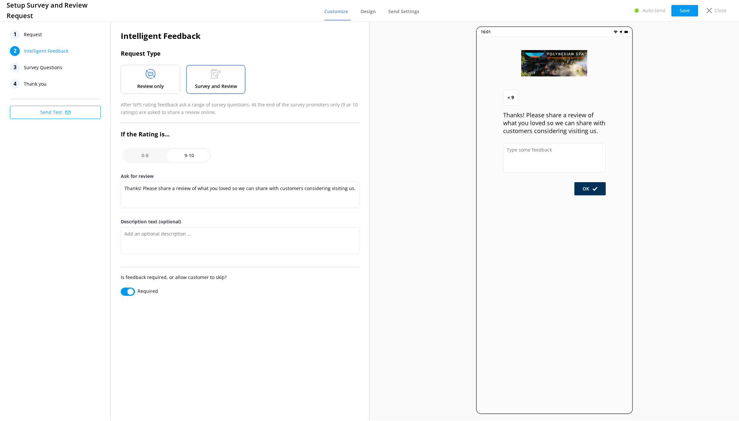
click at [216, 79] on use at bounding box center [216, 74] width 10 height 10
click at [156, 80] on div "Review only" at bounding box center [150, 79] width 59 height 29
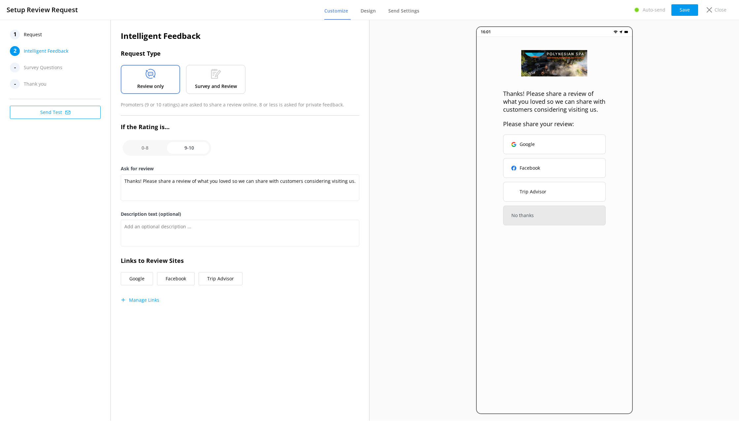
click at [208, 83] on p "Survey and Review" at bounding box center [216, 86] width 42 height 7
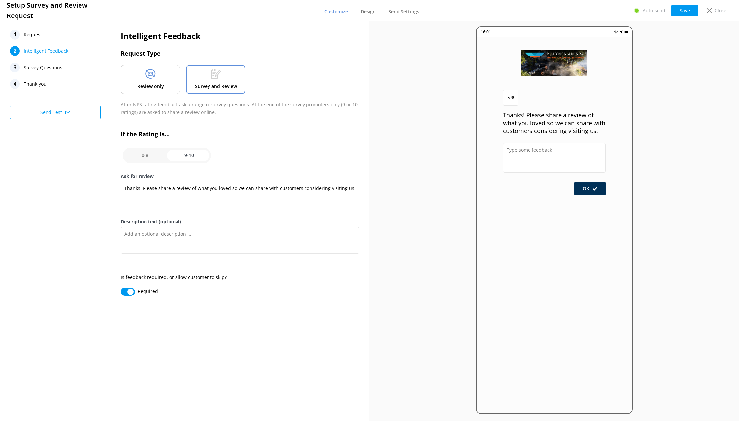
click at [188, 158] on input "checkbox" at bounding box center [167, 156] width 88 height 16
checkbox input "false"
type textarea "If you have rated us below a 5, please help us improve by sharing your feedback…"
click at [151, 157] on input "checkbox" at bounding box center [167, 156] width 88 height 16
checkbox input "true"
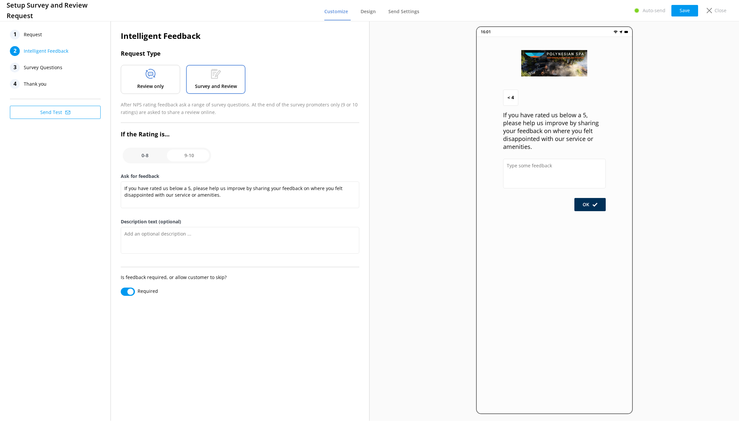
type textarea "Thanks! Please share a review of what you loved so we can share with customers …"
click at [192, 153] on input "checkbox" at bounding box center [167, 156] width 88 height 16
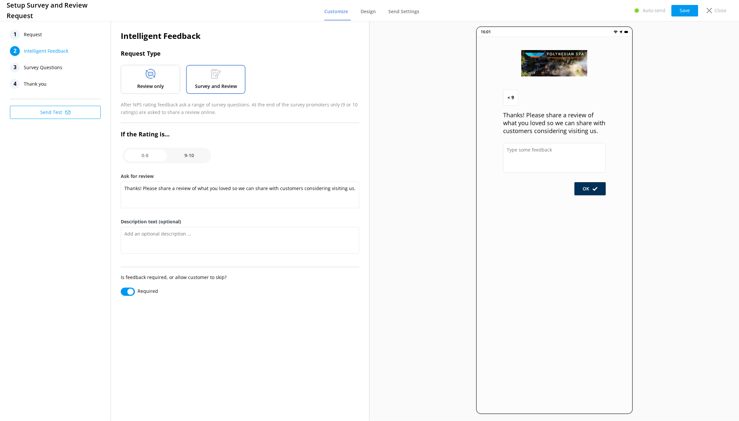
checkbox input "false"
type textarea "If you have rated us below a 5, please help us improve by sharing your feedback…"
click at [138, 157] on input "checkbox" at bounding box center [167, 156] width 88 height 16
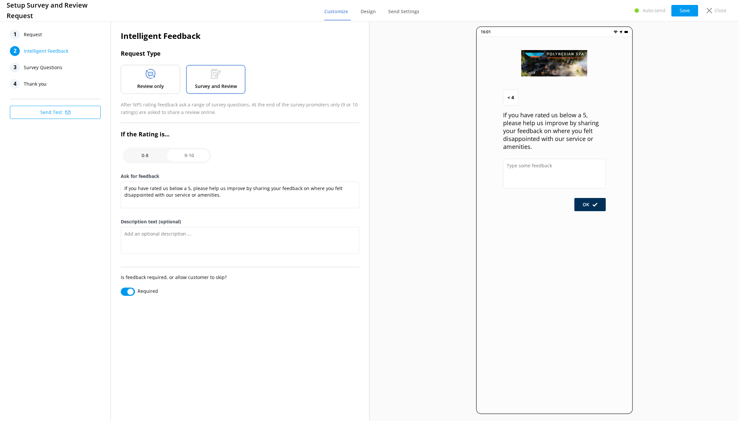
checkbox input "true"
type textarea "Thanks! Please share a review of what you loved so we can share with customers …"
click at [191, 156] on input "checkbox" at bounding box center [167, 156] width 88 height 16
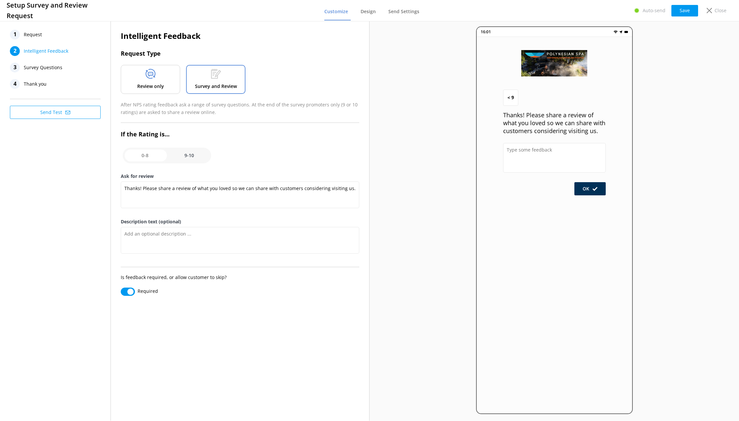
checkbox input "false"
type textarea "If you have rated us below a 5, please help us improve by sharing your feedback…"
click at [139, 154] on input "checkbox" at bounding box center [167, 156] width 88 height 16
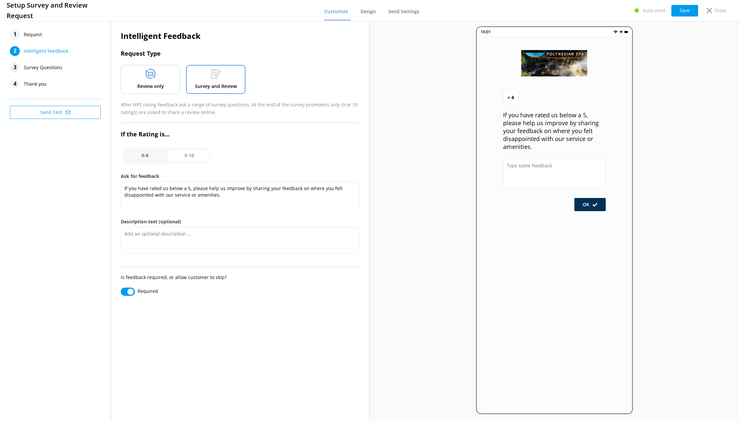
checkbox input "true"
type textarea "Thanks! Please share a review of what you loved so we can share with customers …"
click at [155, 75] on use at bounding box center [150, 74] width 10 height 10
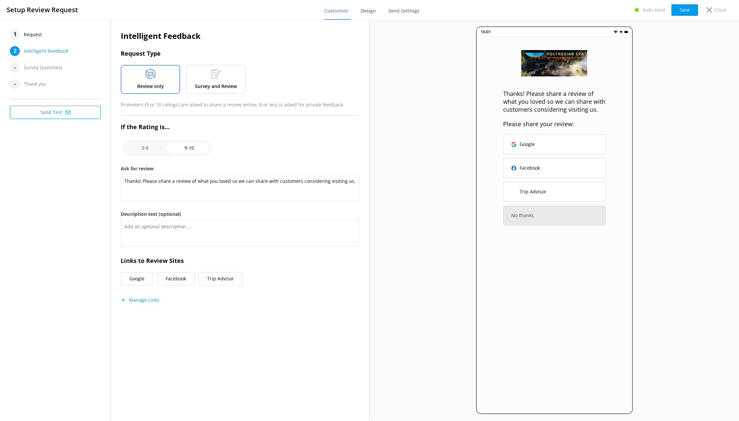
click at [39, 68] on span "Survey Questions" at bounding box center [43, 68] width 39 height 10
click at [143, 297] on button "Manage Links" at bounding box center [140, 300] width 39 height 7
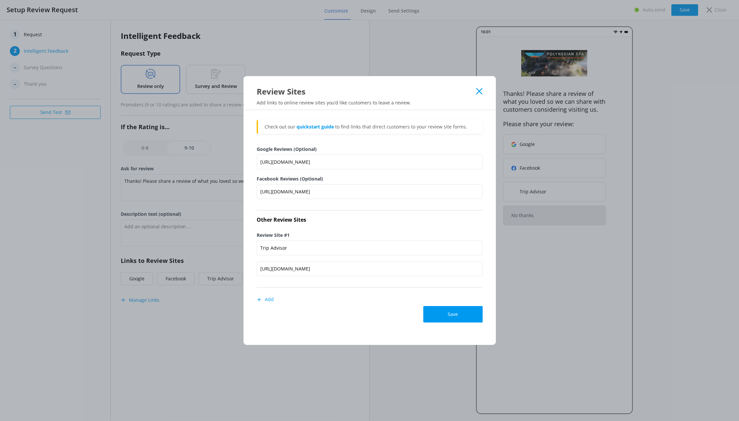
click at [271, 300] on button "Add" at bounding box center [265, 299] width 17 height 13
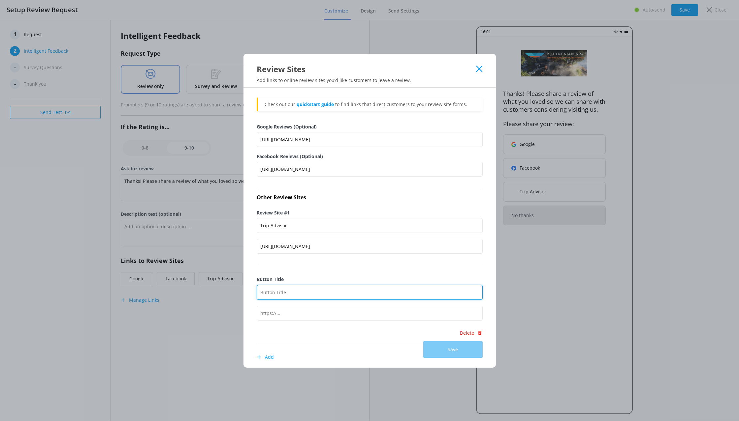
click at [297, 296] on input "Button Title" at bounding box center [370, 292] width 226 height 15
click at [478, 68] on use at bounding box center [479, 69] width 6 height 6
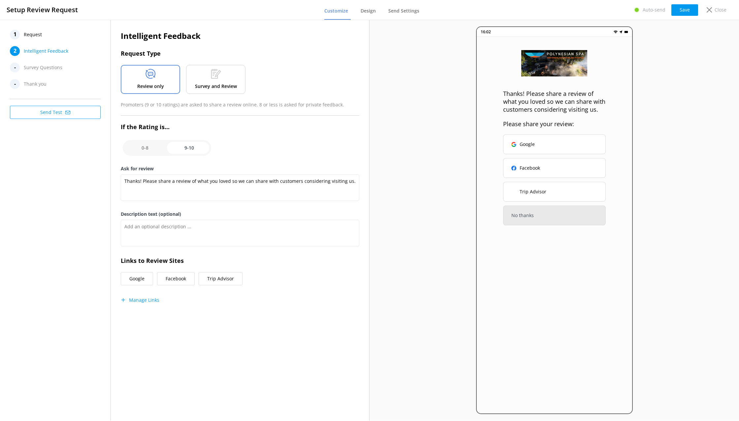
click at [219, 69] on icon at bounding box center [216, 74] width 10 height 10
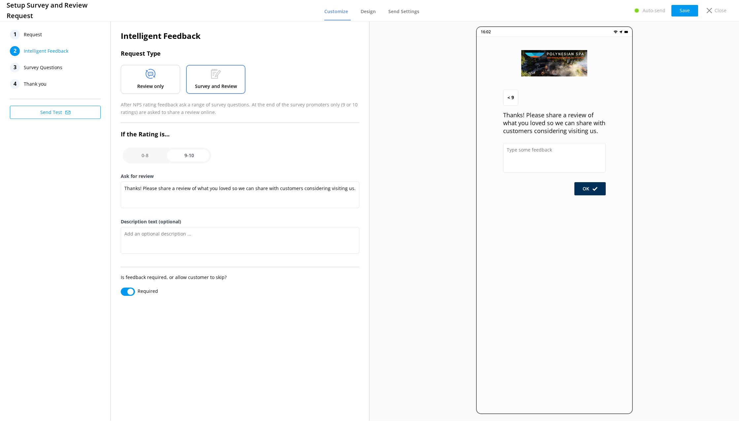
click at [150, 70] on icon at bounding box center [150, 74] width 10 height 10
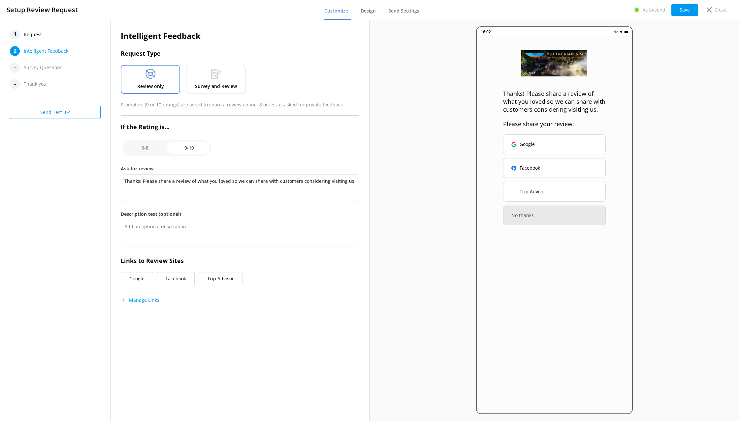
click at [214, 77] on icon at bounding box center [216, 74] width 10 height 10
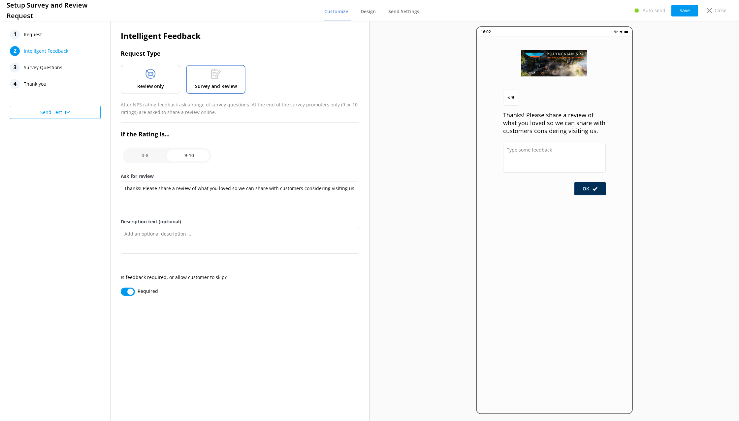
click at [40, 68] on span "Survey Questions" at bounding box center [43, 68] width 39 height 10
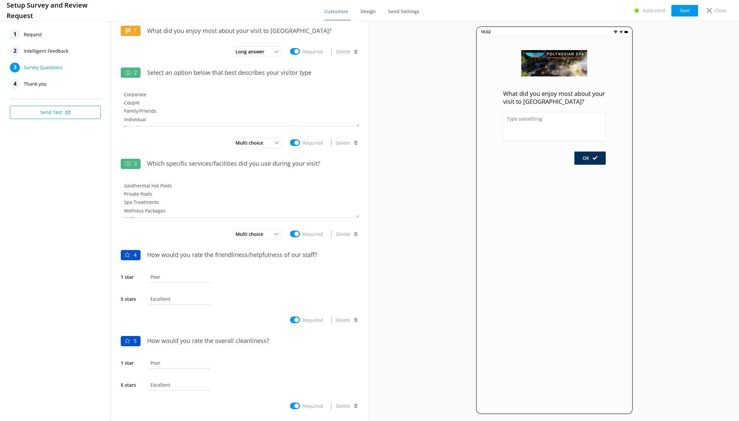
click at [42, 51] on span "Intelligent Feedback" at bounding box center [46, 51] width 45 height 10
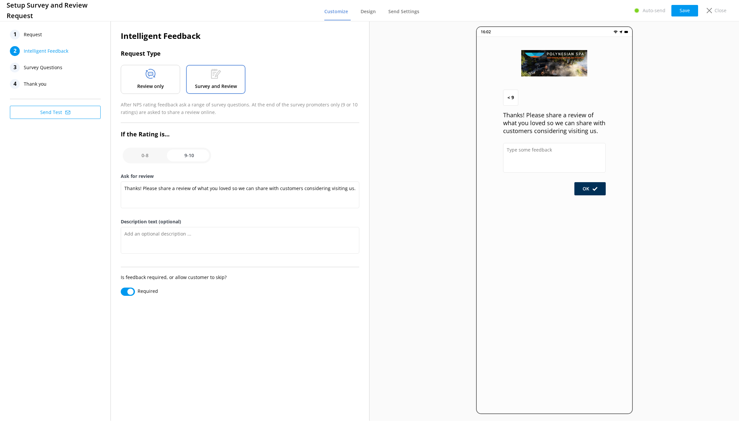
click at [153, 153] on input "checkbox" at bounding box center [167, 156] width 88 height 16
checkbox input "false"
type textarea "If you have rated us below a 5, please help us improve by sharing your feedback…"
click at [186, 154] on input "checkbox" at bounding box center [167, 156] width 88 height 16
checkbox input "true"
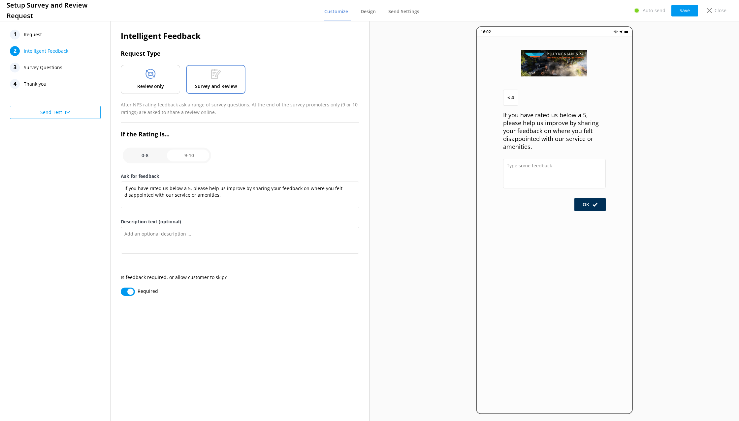
type textarea "Thanks! Please share a review of what you loved so we can share with customers …"
click at [141, 154] on input "checkbox" at bounding box center [167, 156] width 88 height 16
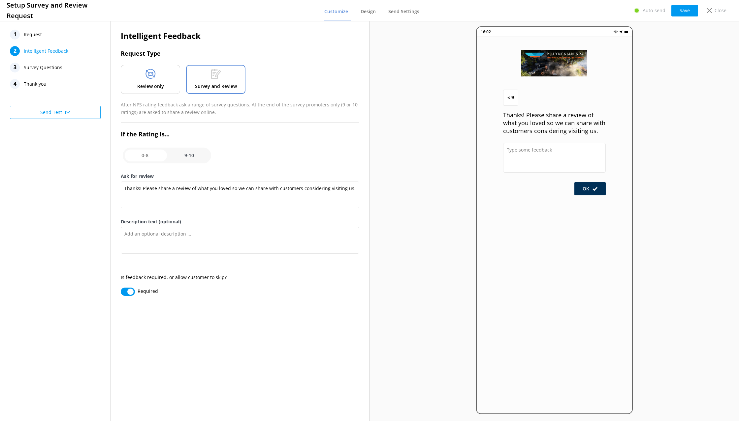
checkbox input "false"
type textarea "If you have rated us below a 5, please help us improve by sharing your feedback…"
click at [146, 78] on icon at bounding box center [150, 74] width 10 height 10
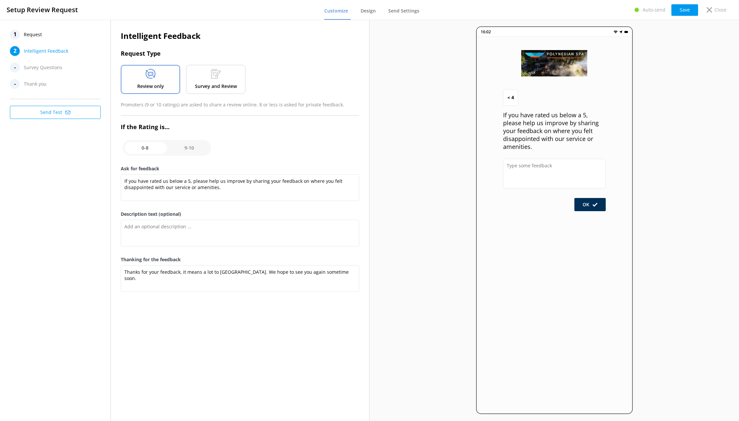
click at [185, 152] on input "checkbox" at bounding box center [167, 148] width 88 height 16
checkbox input "true"
type textarea "Thanks! Please share a review of what you loved so we can share with customers …"
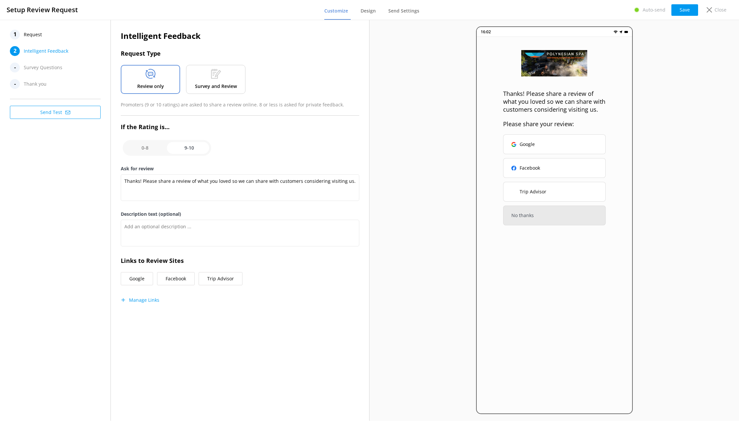
click at [141, 150] on input "checkbox" at bounding box center [167, 148] width 88 height 16
checkbox input "false"
type textarea "If you have rated us below a 5, please help us improve by sharing your feedback…"
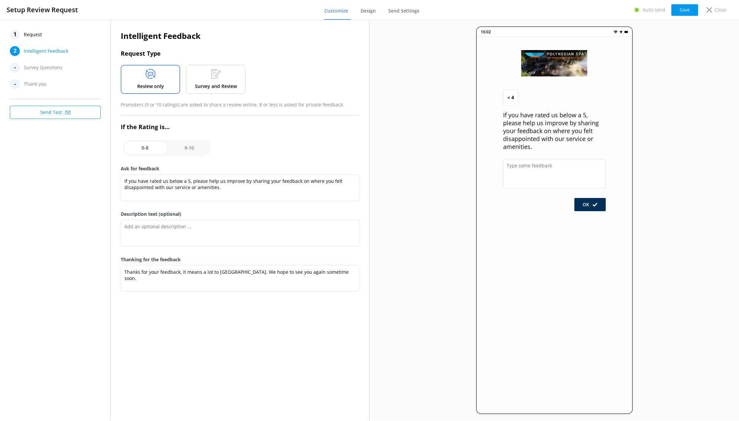
click at [216, 86] on p "Survey and Review" at bounding box center [216, 86] width 42 height 7
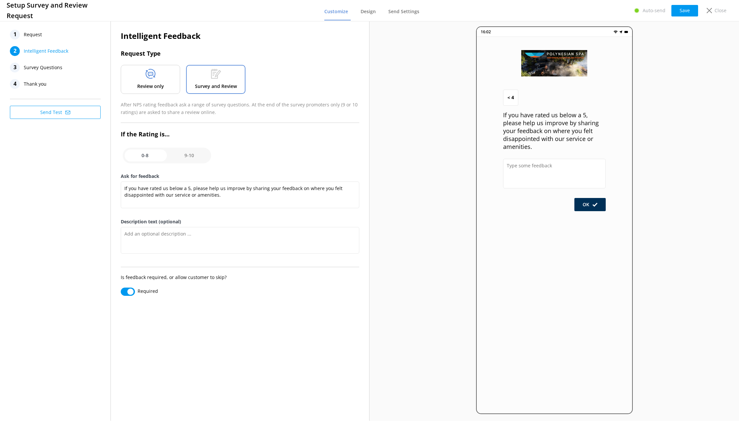
click at [149, 79] on div at bounding box center [150, 75] width 10 height 13
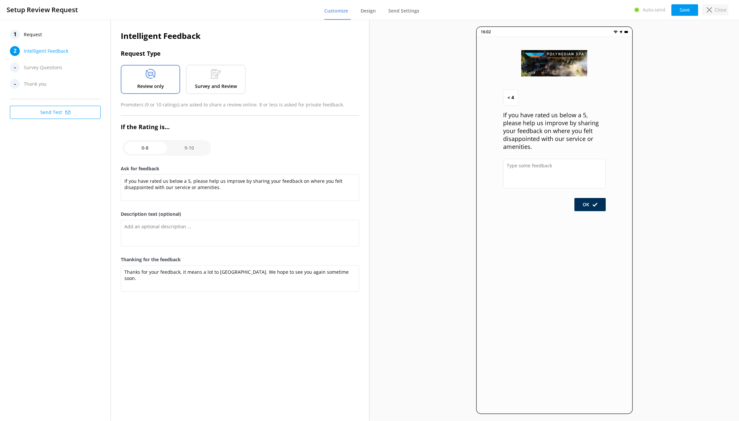
click at [722, 11] on p "Close" at bounding box center [720, 9] width 12 height 7
